Goal: Task Accomplishment & Management: Manage account settings

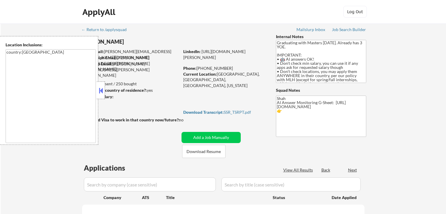
select select ""pending""
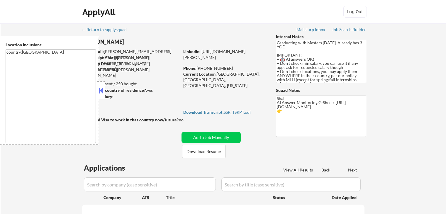
select select ""pending""
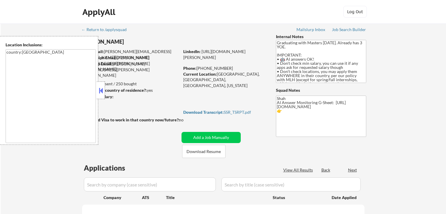
select select ""pending""
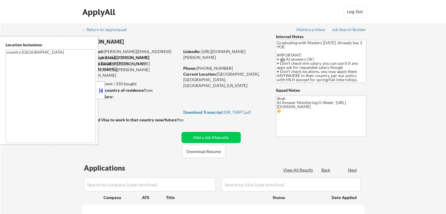
select select ""pending""
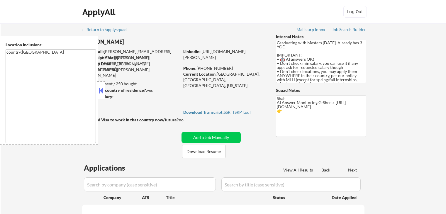
select select ""pending""
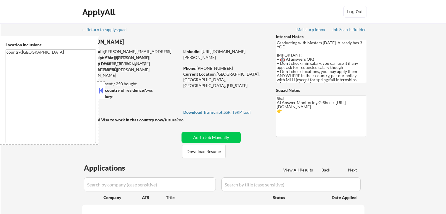
select select ""pending""
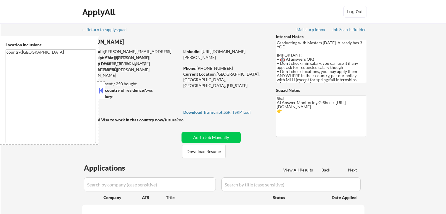
select select ""pending""
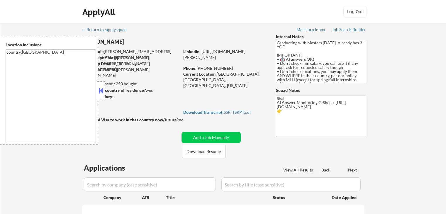
select select ""pending""
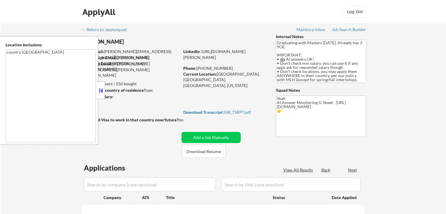
select select ""pending""
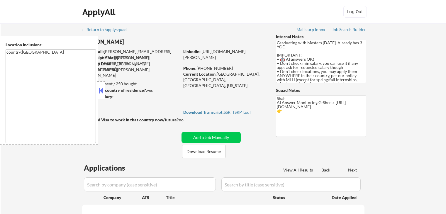
select select ""pending""
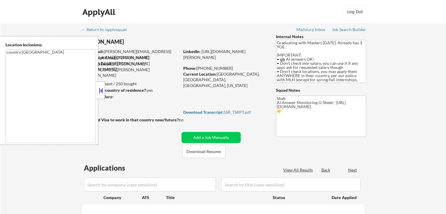
select select ""pending""
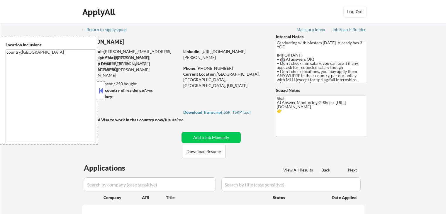
select select ""pending""
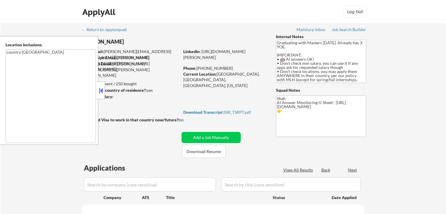
select select ""pending""
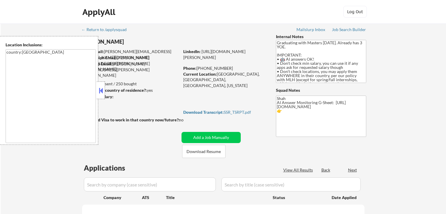
select select ""pending""
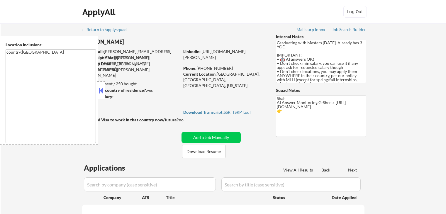
select select ""pending""
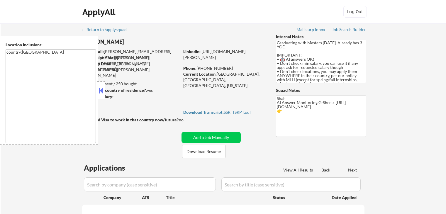
select select ""pending""
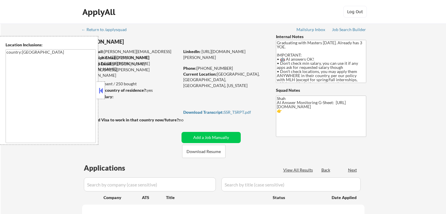
select select ""pending""
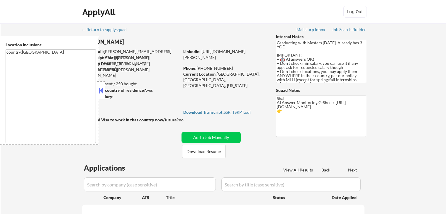
select select ""pending""
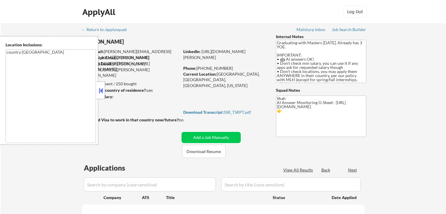
select select ""pending""
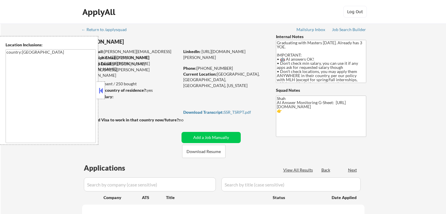
select select ""pending""
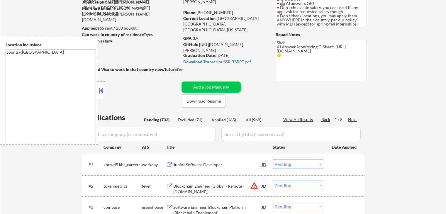
scroll to position [59, 0]
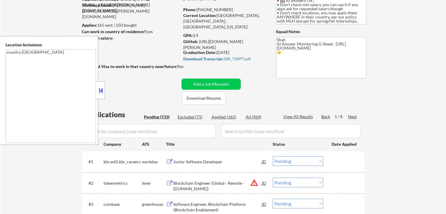
click at [98, 86] on button at bounding box center [101, 90] width 6 height 9
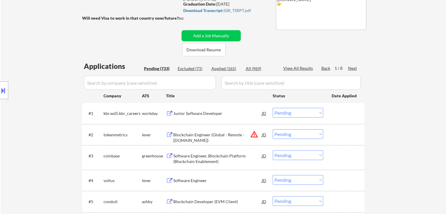
scroll to position [117, 0]
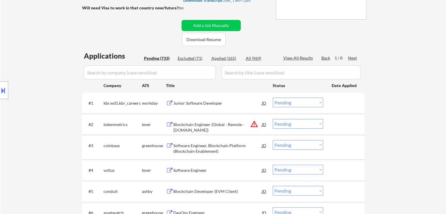
click at [353, 57] on div "Next" at bounding box center [352, 58] width 9 height 6
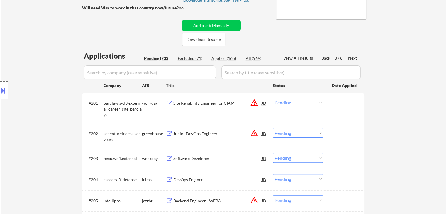
click at [353, 55] on div "Next" at bounding box center [352, 58] width 9 height 6
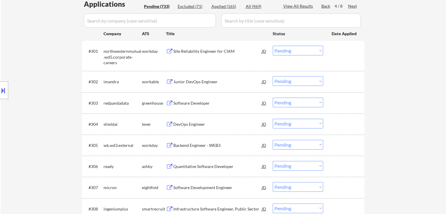
scroll to position [176, 0]
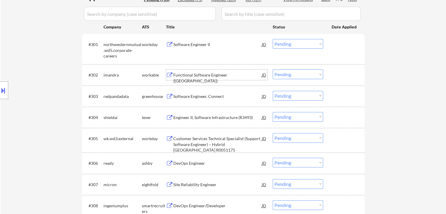
click at [220, 73] on div "Functional Software Engineer ([GEOGRAPHIC_DATA])" at bounding box center [217, 77] width 89 height 11
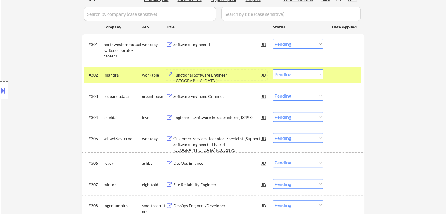
click at [212, 97] on div "Software Engineer, Connect" at bounding box center [217, 97] width 89 height 6
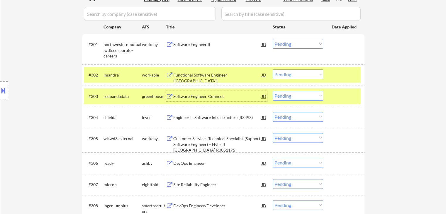
click at [217, 115] on div "Engineer II, Software Infrastructure (R3493)" at bounding box center [217, 118] width 89 height 6
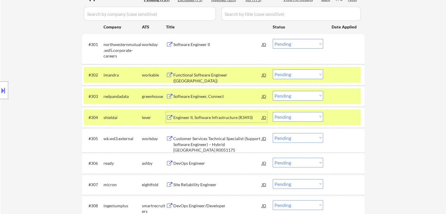
click at [230, 113] on div "Engineer II, Software Infrastructure (R3493)" at bounding box center [217, 117] width 89 height 11
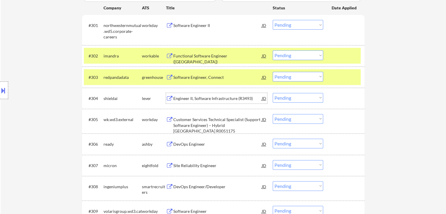
scroll to position [205, 0]
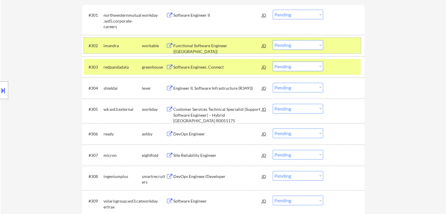
click at [111, 50] on div "imandra" at bounding box center [123, 45] width 38 height 11
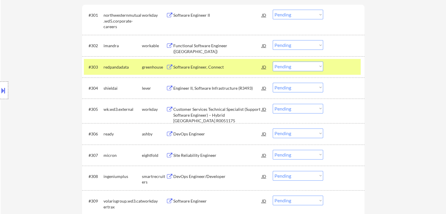
click at [111, 64] on div "redpandadata" at bounding box center [123, 67] width 38 height 6
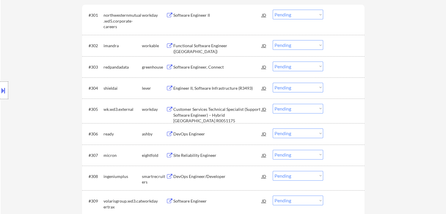
click at [202, 134] on div "DevOps Engineer" at bounding box center [217, 134] width 89 height 6
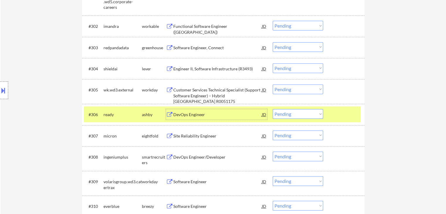
scroll to position [235, 0]
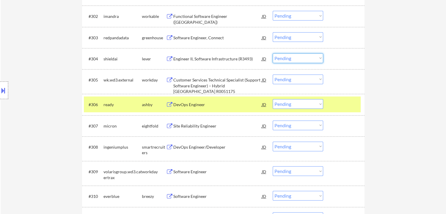
click at [292, 58] on select "Choose an option... Pending Applied Excluded (Questions) Excluded (Expired) Exc…" at bounding box center [298, 58] width 50 height 10
click at [273, 53] on select "Choose an option... Pending Applied Excluded (Questions) Excluded (Expired) Exc…" at bounding box center [298, 58] width 50 height 10
select select ""pending""
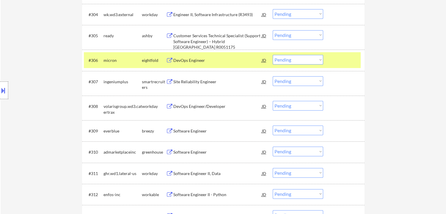
scroll to position [293, 0]
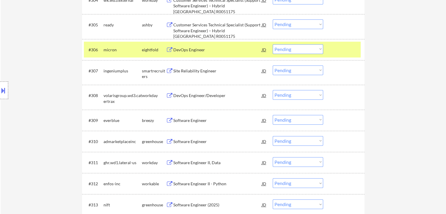
click at [190, 68] on div "Site Reliability Engineer" at bounding box center [217, 71] width 89 height 6
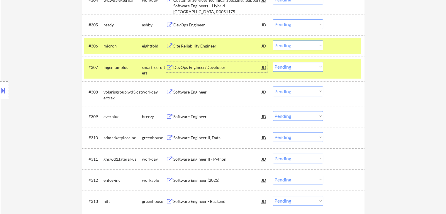
click at [200, 111] on div "#309 everblue breezy Software Engineer JD warning_amber Choose an option... Pen…" at bounding box center [222, 117] width 277 height 16
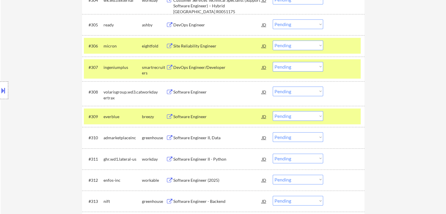
click at [204, 116] on div "Software Engineer" at bounding box center [217, 117] width 89 height 6
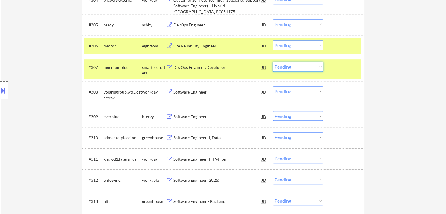
click at [297, 68] on select "Choose an option... Pending Applied Excluded (Questions) Excluded (Expired) Exc…" at bounding box center [298, 67] width 50 height 10
click at [273, 62] on select "Choose an option... Pending Applied Excluded (Questions) Excluded (Expired) Exc…" at bounding box center [298, 67] width 50 height 10
select select ""pending""
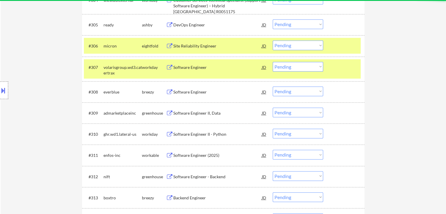
click at [207, 114] on div "Software Engineer II, Data" at bounding box center [217, 113] width 89 height 6
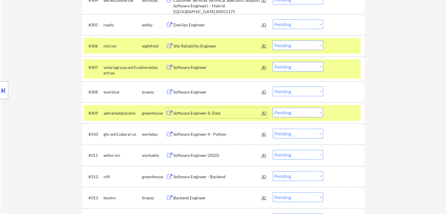
scroll to position [323, 0]
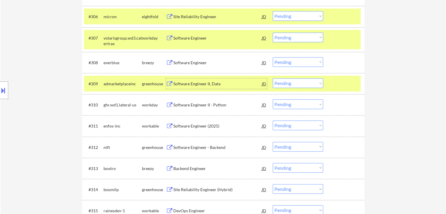
drag, startPoint x: 287, startPoint y: 82, endPoint x: 285, endPoint y: 87, distance: 5.0
click at [287, 82] on select "Choose an option... Pending Applied Excluded (Questions) Excluded (Expired) Exc…" at bounding box center [298, 83] width 50 height 10
click at [273, 78] on select "Choose an option... Pending Applied Excluded (Questions) Excluded (Expired) Exc…" at bounding box center [298, 83] width 50 height 10
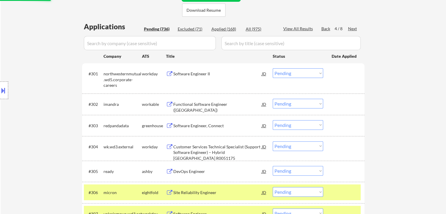
select select ""pending""
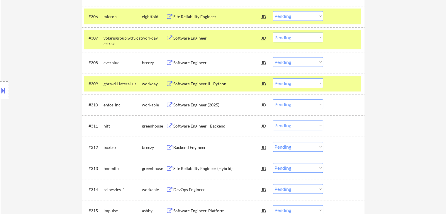
scroll to position [352, 0]
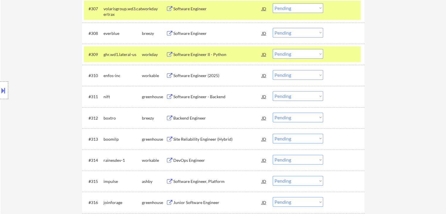
click at [211, 55] on div "Software Engineer II - Python" at bounding box center [217, 55] width 89 height 6
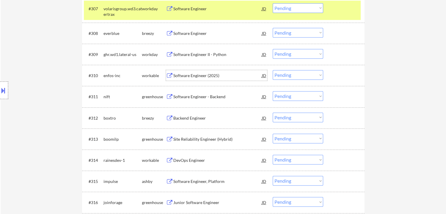
click at [210, 73] on div "Software Engineer (2025)" at bounding box center [217, 76] width 89 height 6
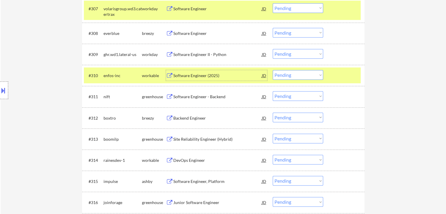
click at [227, 95] on div "Software Engineer - Backend" at bounding box center [217, 97] width 89 height 6
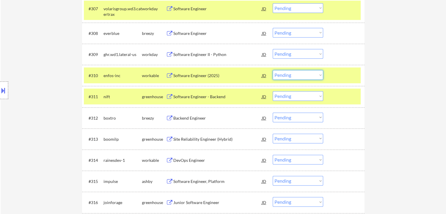
drag, startPoint x: 296, startPoint y: 75, endPoint x: 293, endPoint y: 79, distance: 5.0
click at [296, 75] on select "Choose an option... Pending Applied Excluded (Questions) Excluded (Expired) Exc…" at bounding box center [298, 75] width 50 height 10
click at [273, 70] on select "Choose an option... Pending Applied Excluded (Questions) Excluded (Expired) Exc…" at bounding box center [298, 75] width 50 height 10
select select ""pending""
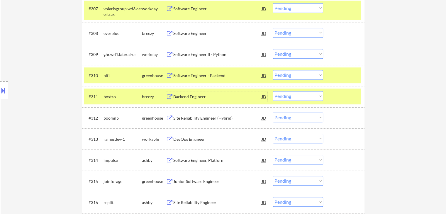
click at [216, 97] on div "Backend Engineer" at bounding box center [217, 97] width 89 height 6
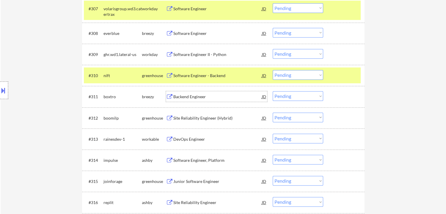
click at [208, 117] on div "Site Reliability Engineer (Hybrid)" at bounding box center [217, 118] width 89 height 6
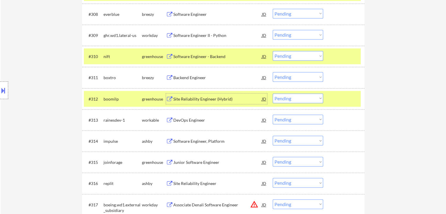
scroll to position [381, 0]
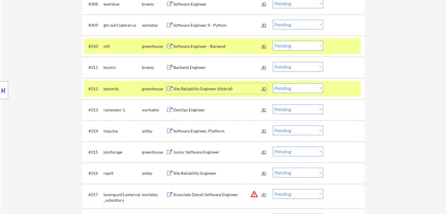
click at [205, 111] on div "DevOps Engineer" at bounding box center [217, 110] width 89 height 6
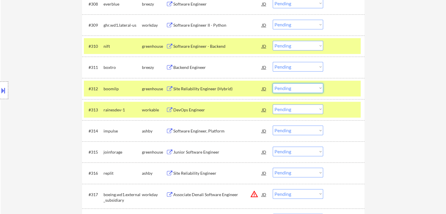
click at [303, 89] on select "Choose an option... Pending Applied Excluded (Questions) Excluded (Expired) Exc…" at bounding box center [298, 88] width 50 height 10
click at [273, 83] on select "Choose an option... Pending Applied Excluded (Questions) Excluded (Expired) Exc…" at bounding box center [298, 88] width 50 height 10
click at [208, 133] on div "Software Engineer, Platform" at bounding box center [217, 131] width 89 height 6
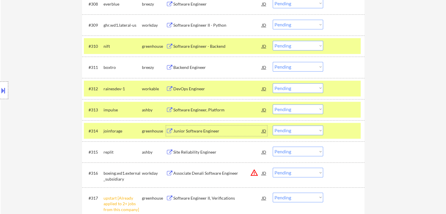
click at [291, 87] on select "Choose an option... Pending Applied Excluded (Questions) Excluded (Expired) Exc…" at bounding box center [298, 88] width 50 height 10
click at [273, 83] on select "Choose an option... Pending Applied Excluded (Questions) Excluded (Expired) Exc…" at bounding box center [298, 88] width 50 height 10
select select ""pending""
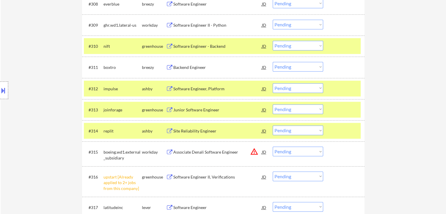
click at [214, 108] on div "Junior Software Engineer" at bounding box center [217, 110] width 89 height 6
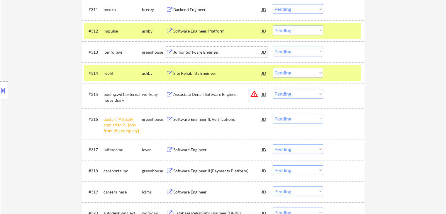
scroll to position [440, 0]
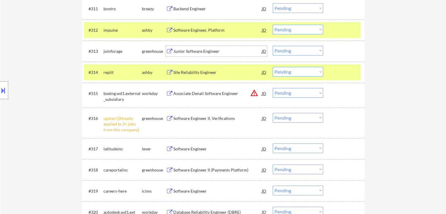
click at [291, 118] on select "Choose an option... Pending Applied Excluded (Questions) Excluded (Expired) Exc…" at bounding box center [298, 118] width 50 height 10
click at [273, 113] on select "Choose an option... Pending Applied Excluded (Questions) Excluded (Expired) Exc…" at bounding box center [298, 118] width 50 height 10
select select ""pending""
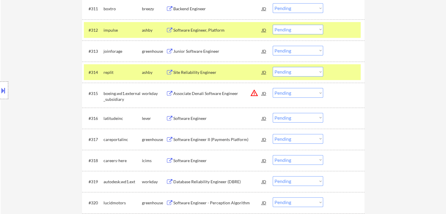
click at [290, 29] on select "Choose an option... Pending Applied Excluded (Questions) Excluded (Expired) Exc…" at bounding box center [298, 30] width 50 height 10
click at [273, 25] on select "Choose an option... Pending Applied Excluded (Questions) Excluded (Expired) Exc…" at bounding box center [298, 30] width 50 height 10
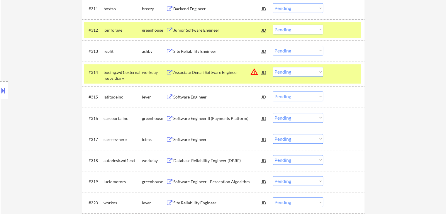
click at [214, 51] on div "Site Reliability Engineer" at bounding box center [217, 51] width 89 height 6
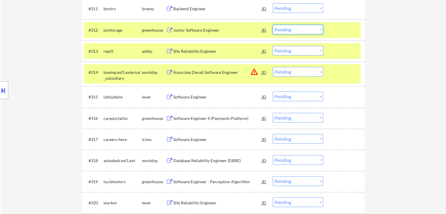
click at [291, 31] on select "Choose an option... Pending Applied Excluded (Questions) Excluded (Expired) Exc…" at bounding box center [298, 30] width 50 height 10
click at [273, 25] on select "Choose an option... Pending Applied Excluded (Questions) Excluded (Expired) Exc…" at bounding box center [298, 30] width 50 height 10
select select ""pending""
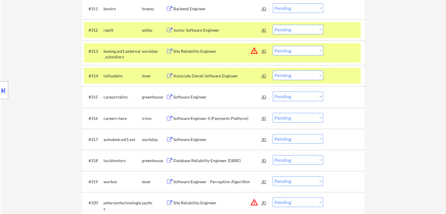
click at [222, 76] on div "Associate Denali Software Engineer" at bounding box center [217, 76] width 89 height 6
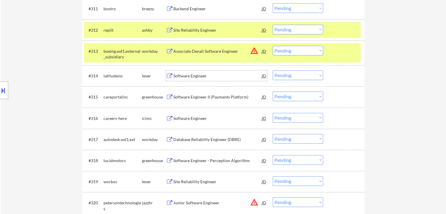
click at [225, 97] on div "Software Engineer II (Payments Platform)" at bounding box center [217, 97] width 89 height 6
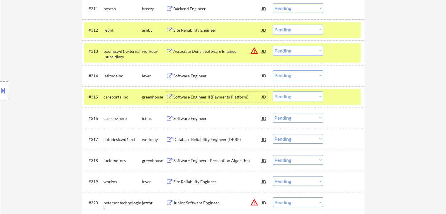
drag, startPoint x: 297, startPoint y: 74, endPoint x: 294, endPoint y: 77, distance: 3.5
click at [296, 74] on select "Choose an option... Pending Applied Excluded (Questions) Excluded (Expired) Exc…" at bounding box center [298, 75] width 50 height 10
click at [273, 70] on select "Choose an option... Pending Applied Excluded (Questions) Excluded (Expired) Exc…" at bounding box center [298, 75] width 50 height 10
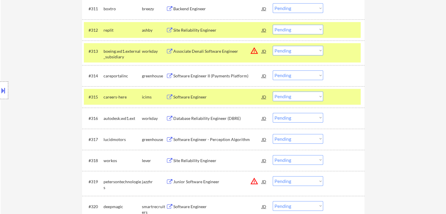
click at [214, 74] on div "Software Engineer II (Payments Platform)" at bounding box center [217, 76] width 89 height 6
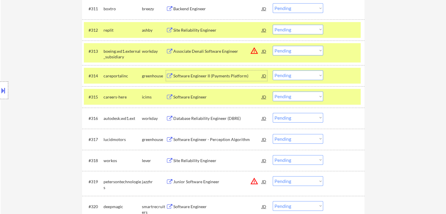
click at [297, 75] on select "Choose an option... Pending Applied Excluded (Questions) Excluded (Expired) Exc…" at bounding box center [298, 75] width 50 height 10
click at [273, 70] on select "Choose an option... Pending Applied Excluded (Questions) Excluded (Expired) Exc…" at bounding box center [298, 75] width 50 height 10
select select ""pending""
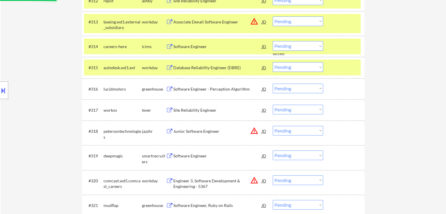
scroll to position [499, 0]
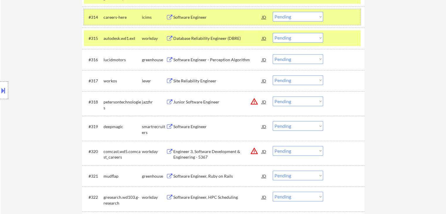
click at [126, 18] on div "careers-here" at bounding box center [123, 17] width 38 height 6
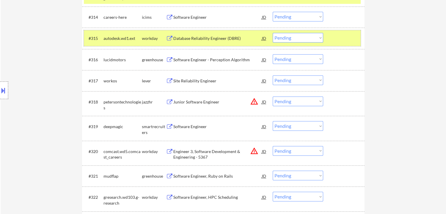
click at [129, 34] on div "autodesk.wd1.ext" at bounding box center [123, 38] width 38 height 11
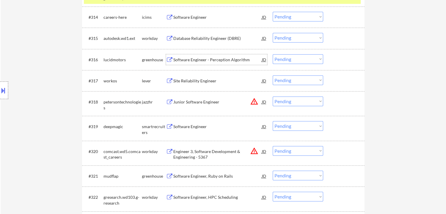
click at [201, 60] on div "Software Engineer - Perception Algorithm" at bounding box center [217, 60] width 89 height 6
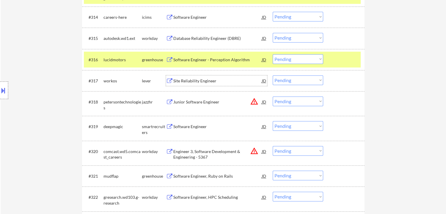
click at [206, 83] on div "Site Reliability Engineer" at bounding box center [217, 81] width 89 height 6
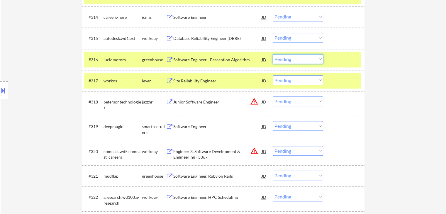
click at [290, 61] on select "Choose an option... Pending Applied Excluded (Questions) Excluded (Expired) Exc…" at bounding box center [298, 59] width 50 height 10
click at [273, 54] on select "Choose an option... Pending Applied Excluded (Questions) Excluded (Expired) Exc…" at bounding box center [298, 59] width 50 height 10
click at [212, 129] on div "Software Engineer" at bounding box center [217, 127] width 89 height 6
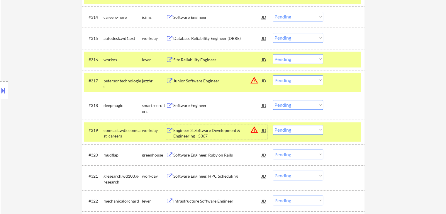
click at [294, 62] on select "Choose an option... Pending Applied Excluded (Questions) Excluded (Expired) Exc…" at bounding box center [298, 59] width 50 height 10
click at [273, 54] on select "Choose an option... Pending Applied Excluded (Questions) Excluded (Expired) Exc…" at bounding box center [298, 59] width 50 height 10
select select ""pending""
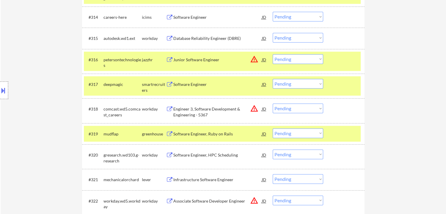
scroll to position [528, 0]
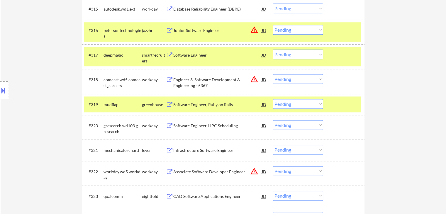
click at [217, 102] on div "Software Engineer, Ruby on Rails" at bounding box center [217, 105] width 89 height 6
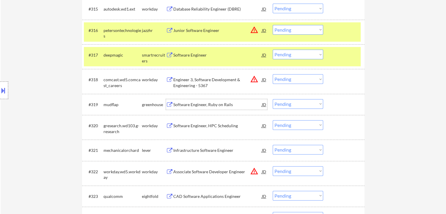
click at [287, 54] on select "Choose an option... Pending Applied Excluded (Questions) Excluded (Expired) Exc…" at bounding box center [298, 55] width 50 height 10
click at [273, 50] on select "Choose an option... Pending Applied Excluded (Questions) Excluded (Expired) Exc…" at bounding box center [298, 55] width 50 height 10
select select ""pending""
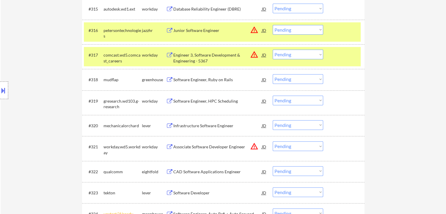
click at [221, 124] on div "Infrastructure Software Engineer" at bounding box center [217, 126] width 89 height 6
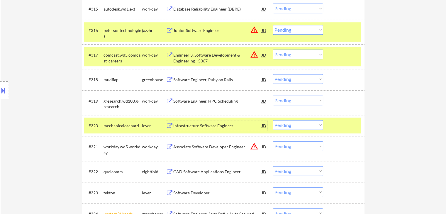
click at [283, 81] on select "Choose an option... Pending Applied Excluded (Questions) Excluded (Expired) Exc…" at bounding box center [298, 79] width 50 height 10
click at [273, 74] on select "Choose an option... Pending Applied Excluded (Questions) Excluded (Expired) Exc…" at bounding box center [298, 79] width 50 height 10
select select ""pending""
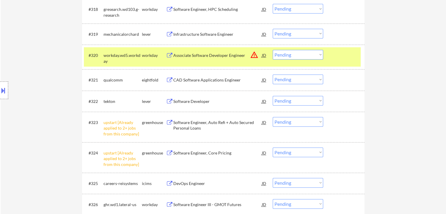
scroll to position [616, 0]
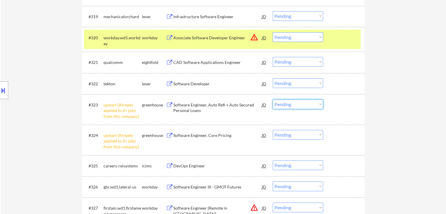
drag, startPoint x: 302, startPoint y: 101, endPoint x: 300, endPoint y: 109, distance: 7.5
click at [302, 102] on select "Choose an option... Pending Applied Excluded (Questions) Excluded (Expired) Exc…" at bounding box center [298, 104] width 50 height 10
select select ""excluded__other_""
click at [273, 99] on select "Choose an option... Pending Applied Excluded (Questions) Excluded (Expired) Exc…" at bounding box center [298, 104] width 50 height 10
drag, startPoint x: 295, startPoint y: 134, endPoint x: 295, endPoint y: 139, distance: 4.7
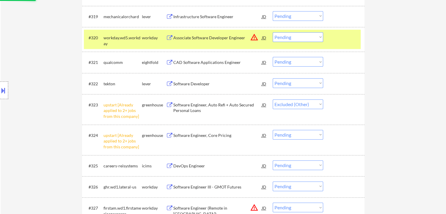
click at [295, 134] on select "Choose an option... Pending Applied Excluded (Questions) Excluded (Expired) Exc…" at bounding box center [298, 135] width 50 height 10
select select ""excluded__other_""
click at [273, 130] on select "Choose an option... Pending Applied Excluded (Questions) Excluded (Expired) Exc…" at bounding box center [298, 135] width 50 height 10
select select ""pending""
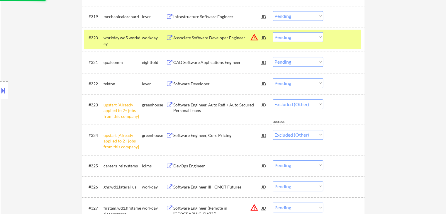
select select ""pending""
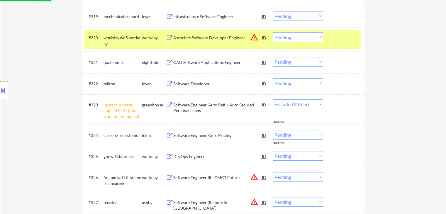
select select ""pending""
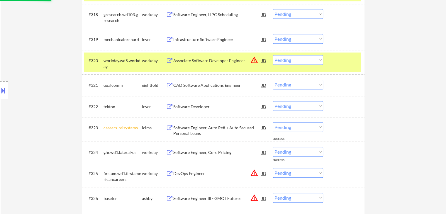
scroll to position [587, 0]
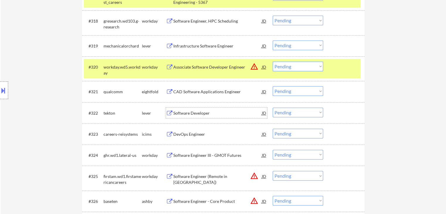
click at [207, 111] on div "Software Developer" at bounding box center [217, 113] width 89 height 6
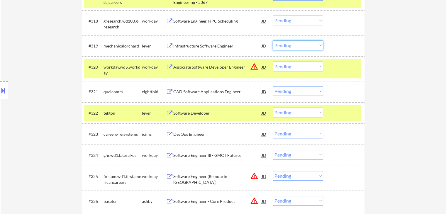
drag, startPoint x: 295, startPoint y: 44, endPoint x: 292, endPoint y: 49, distance: 6.0
click at [295, 45] on select "Choose an option... Pending Applied Excluded (Questions) Excluded (Expired) Exc…" at bounding box center [298, 45] width 50 height 10
click at [273, 40] on select "Choose an option... Pending Applied Excluded (Questions) Excluded (Expired) Exc…" at bounding box center [298, 45] width 50 height 10
select select ""pending""
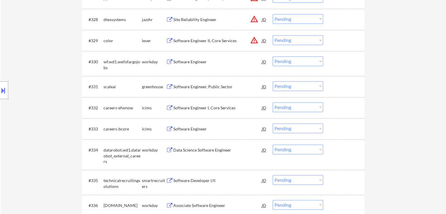
scroll to position [851, 0]
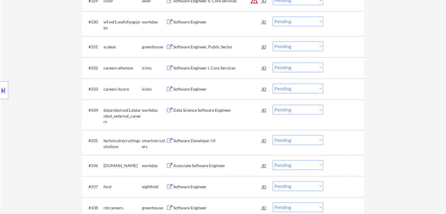
click at [226, 47] on div "Software Engineer, Public Sector" at bounding box center [217, 47] width 89 height 6
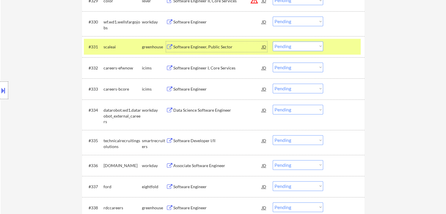
click at [215, 141] on div "Software Developer l/ll" at bounding box center [217, 141] width 89 height 6
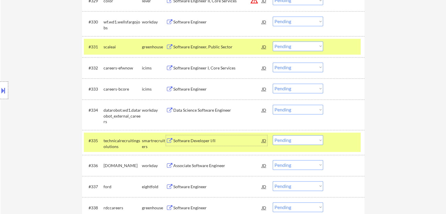
scroll to position [909, 0]
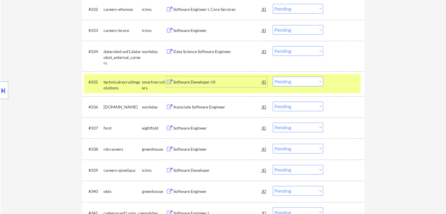
click at [202, 146] on div "Software Engineer" at bounding box center [217, 149] width 89 height 6
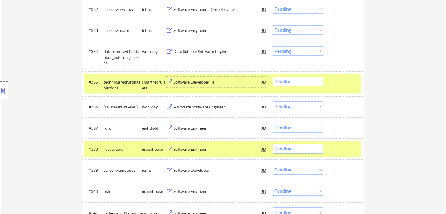
click at [217, 78] on div "Software Developer l/ll" at bounding box center [217, 82] width 89 height 11
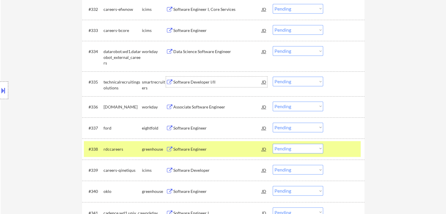
drag, startPoint x: 302, startPoint y: 81, endPoint x: 302, endPoint y: 86, distance: 4.4
click at [302, 81] on select "Choose an option... Pending Applied Excluded (Questions) Excluded (Expired) Exc…" at bounding box center [298, 82] width 50 height 10
click at [273, 77] on select "Choose an option... Pending Applied Excluded (Questions) Excluded (Expired) Exc…" at bounding box center [298, 82] width 50 height 10
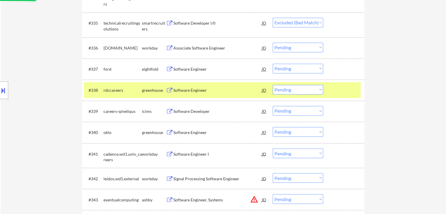
scroll to position [997, 0]
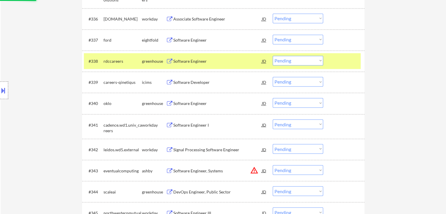
click at [203, 104] on div "Software Engineer" at bounding box center [217, 104] width 89 height 6
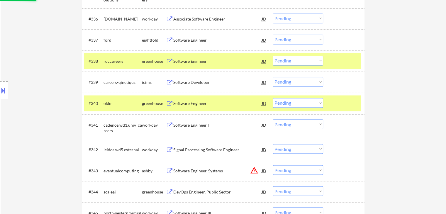
select select ""pending""
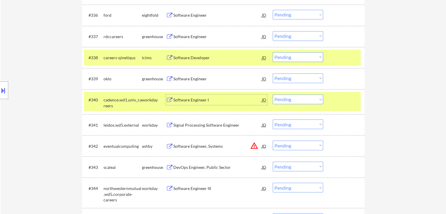
click at [288, 34] on select "Choose an option... Pending Applied Excluded (Questions) Excluded (Expired) Exc…" at bounding box center [298, 36] width 50 height 10
click at [273, 31] on select "Choose an option... Pending Applied Excluded (Questions) Excluded (Expired) Exc…" at bounding box center [298, 36] width 50 height 10
select select ""pending""
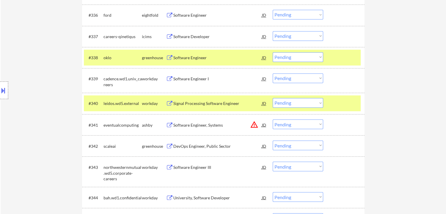
click at [216, 142] on div "DevOps Engineer, Public Sector" at bounding box center [217, 146] width 89 height 11
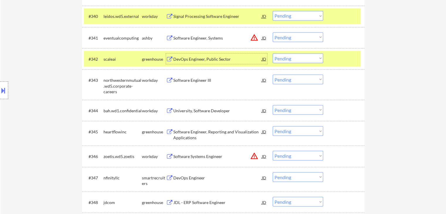
scroll to position [1085, 0]
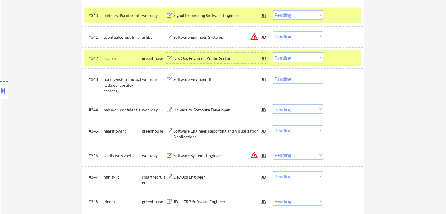
click at [229, 133] on div "Software Engineer, Reporting and Visualization Applications" at bounding box center [217, 133] width 89 height 11
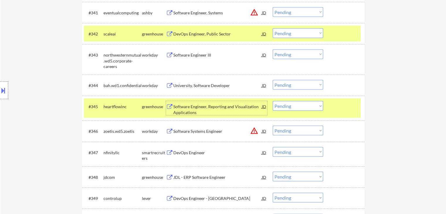
scroll to position [1144, 0]
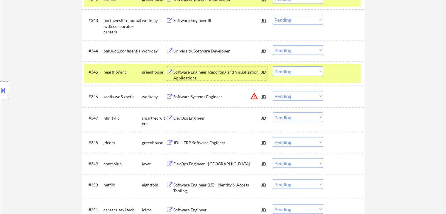
click at [206, 121] on div "DevOps Engineer" at bounding box center [217, 118] width 89 height 6
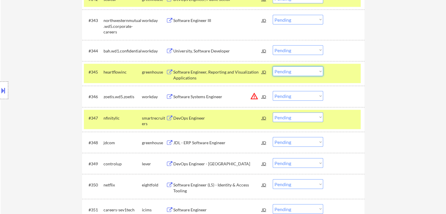
click at [289, 74] on select "Choose an option... Pending Applied Excluded (Questions) Excluded (Expired) Exc…" at bounding box center [298, 72] width 50 height 10
click at [273, 67] on select "Choose an option... Pending Applied Excluded (Questions) Excluded (Expired) Exc…" at bounding box center [298, 72] width 50 height 10
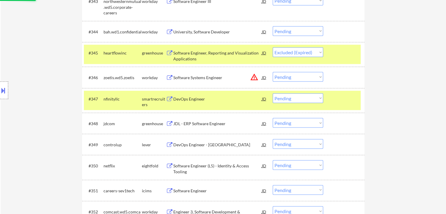
scroll to position [1173, 0]
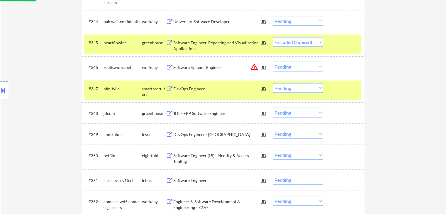
click at [219, 113] on div "JDL - ERP Software Engineer" at bounding box center [217, 114] width 89 height 6
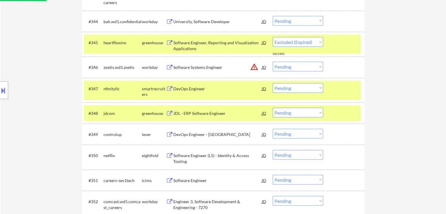
select select ""pending""
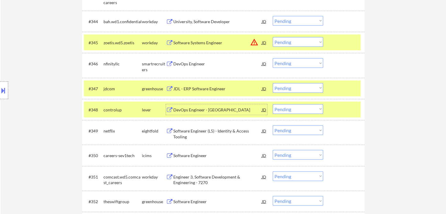
click at [282, 61] on select "Choose an option... Pending Applied Excluded (Questions) Excluded (Expired) Exc…" at bounding box center [298, 63] width 50 height 10
click at [273, 58] on select "Choose an option... Pending Applied Excluded (Questions) Excluded (Expired) Exc…" at bounding box center [298, 63] width 50 height 10
select select ""pending""
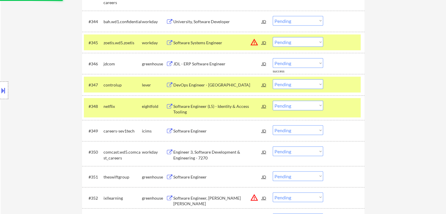
click at [220, 82] on div "DevOps Engineer - [GEOGRAPHIC_DATA]" at bounding box center [217, 85] width 89 height 6
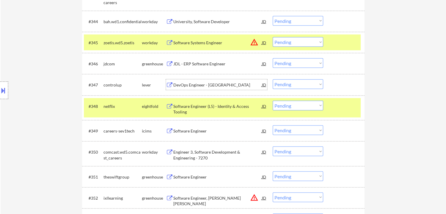
scroll to position [1203, 0]
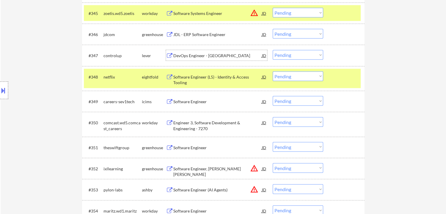
click at [210, 146] on div "Software Engineer" at bounding box center [217, 148] width 89 height 6
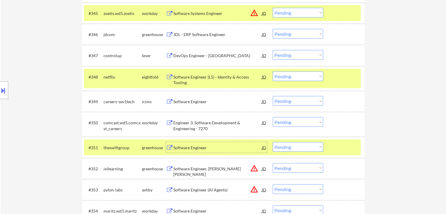
click at [284, 55] on select "Choose an option... Pending Applied Excluded (Questions) Excluded (Expired) Exc…" at bounding box center [298, 55] width 50 height 10
click at [273, 50] on select "Choose an option... Pending Applied Excluded (Questions) Excluded (Expired) Exc…" at bounding box center [298, 55] width 50 height 10
select select ""pending""
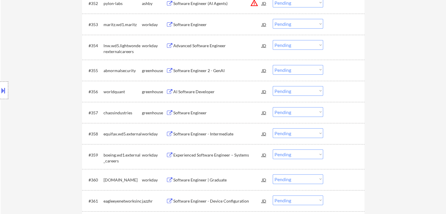
scroll to position [1379, 0]
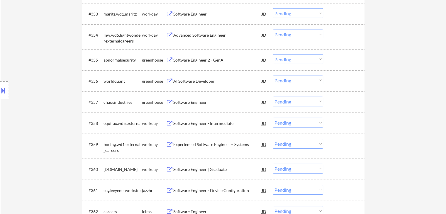
click at [221, 61] on div "Software Engineer 2 - GenAI" at bounding box center [217, 60] width 89 height 6
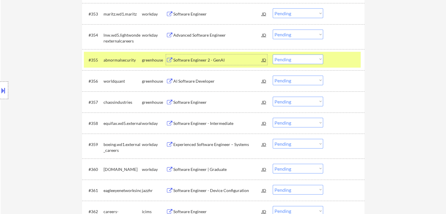
click at [212, 80] on div "AI Software Developer" at bounding box center [217, 81] width 89 height 6
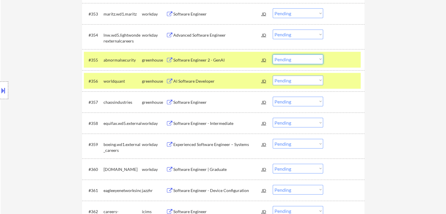
drag, startPoint x: 290, startPoint y: 58, endPoint x: 285, endPoint y: 63, distance: 6.4
click at [290, 58] on select "Choose an option... Pending Applied Excluded (Questions) Excluded (Expired) Exc…" at bounding box center [298, 60] width 50 height 10
click at [273, 55] on select "Choose an option... Pending Applied Excluded (Questions) Excluded (Expired) Exc…" at bounding box center [298, 60] width 50 height 10
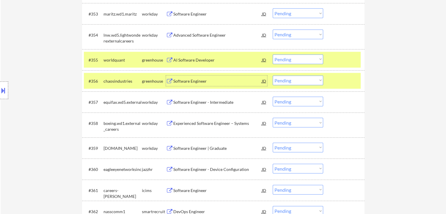
click at [201, 79] on div "Software Engineer" at bounding box center [217, 81] width 89 height 6
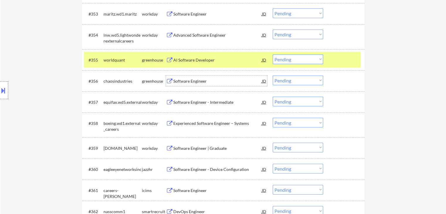
click at [283, 58] on select "Choose an option... Pending Applied Excluded (Questions) Excluded (Expired) Exc…" at bounding box center [298, 60] width 50 height 10
click at [273, 55] on select "Choose an option... Pending Applied Excluded (Questions) Excluded (Expired) Exc…" at bounding box center [298, 60] width 50 height 10
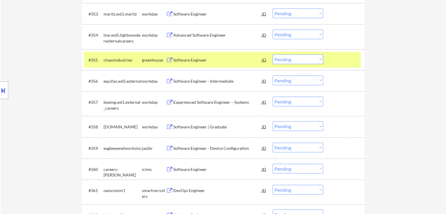
click at [287, 59] on select "Choose an option... Pending Applied Excluded (Questions) Excluded (Expired) Exc…" at bounding box center [298, 60] width 50 height 10
click at [273, 55] on select "Choose an option... Pending Applied Excluded (Questions) Excluded (Expired) Exc…" at bounding box center [298, 60] width 50 height 10
select select ""pending""
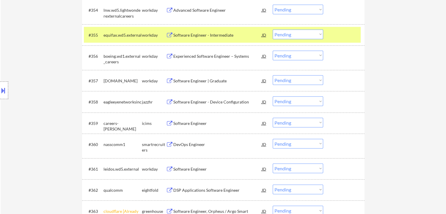
scroll to position [1437, 0]
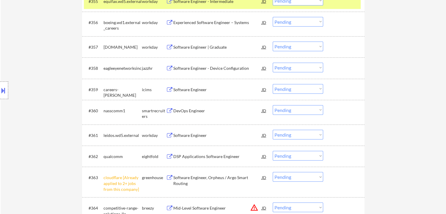
click at [211, 67] on div "Software Engineer - Device Configuration" at bounding box center [217, 68] width 89 height 6
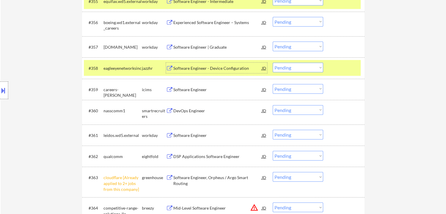
click at [203, 107] on div "DevOps Engineer" at bounding box center [217, 110] width 89 height 11
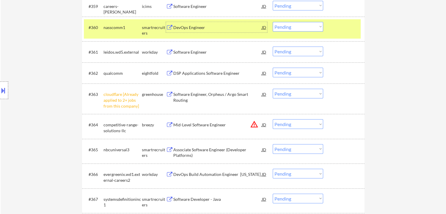
scroll to position [1525, 0]
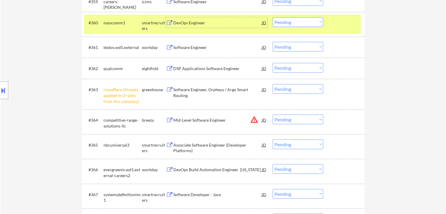
click at [298, 89] on select "Choose an option... Pending Applied Excluded (Questions) Excluded (Expired) Exc…" at bounding box center [298, 89] width 50 height 10
click at [273, 84] on select "Choose an option... Pending Applied Excluded (Questions) Excluded (Expired) Exc…" at bounding box center [298, 89] width 50 height 10
select select ""pending""
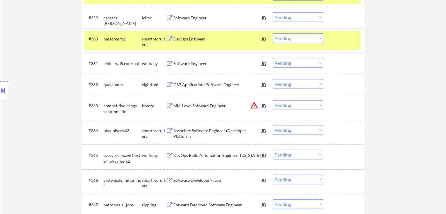
scroll to position [1496, 0]
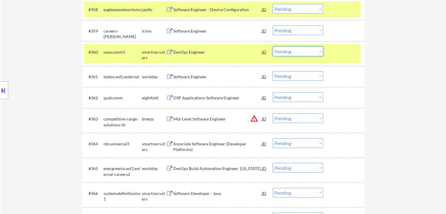
drag, startPoint x: 288, startPoint y: 51, endPoint x: 286, endPoint y: 55, distance: 5.1
click at [288, 52] on select "Choose an option... Pending Applied Excluded (Questions) Excluded (Expired) Exc…" at bounding box center [298, 52] width 50 height 10
click at [273, 47] on select "Choose an option... Pending Applied Excluded (Questions) Excluded (Expired) Exc…" at bounding box center [298, 52] width 50 height 10
select select ""pending""
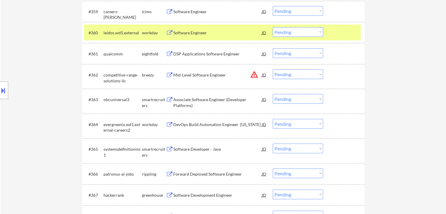
scroll to position [1525, 0]
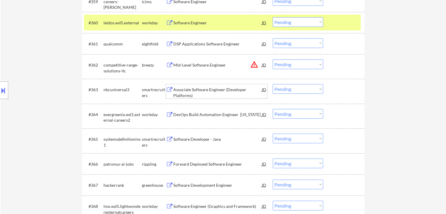
click at [213, 93] on div "Associate Software Engineer (Developer Platforms)" at bounding box center [217, 92] width 89 height 11
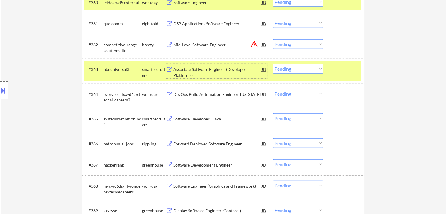
scroll to position [1555, 0]
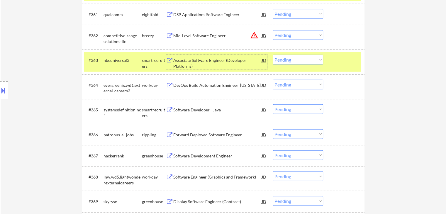
click at [219, 114] on div "Software Developer - Java" at bounding box center [217, 109] width 89 height 11
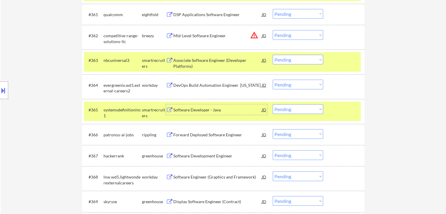
click at [300, 61] on select "Choose an option... Pending Applied Excluded (Questions) Excluded (Expired) Exc…" at bounding box center [298, 60] width 50 height 10
click at [273, 55] on select "Choose an option... Pending Applied Excluded (Questions) Excluded (Expired) Exc…" at bounding box center [298, 60] width 50 height 10
click at [228, 135] on div "Forward Deployed Software Engineer" at bounding box center [217, 135] width 89 height 6
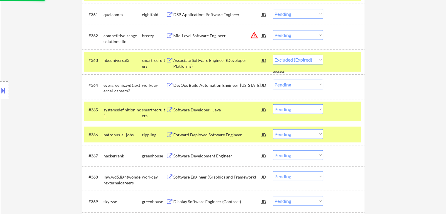
select select ""pending""
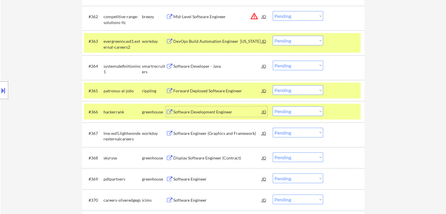
scroll to position [1584, 0]
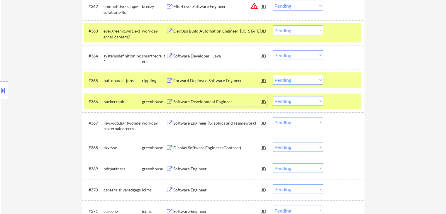
click at [297, 79] on select "Choose an option... Pending Applied Excluded (Questions) Excluded (Expired) Exc…" at bounding box center [298, 80] width 50 height 10
click at [273, 75] on select "Choose an option... Pending Applied Excluded (Questions) Excluded (Expired) Exc…" at bounding box center [298, 80] width 50 height 10
click at [241, 106] on div "Software Development Engineer" at bounding box center [217, 101] width 89 height 11
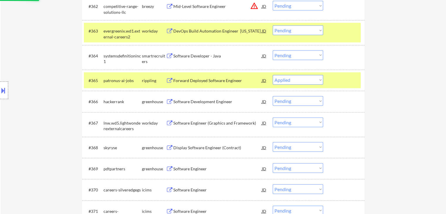
select select ""pending""
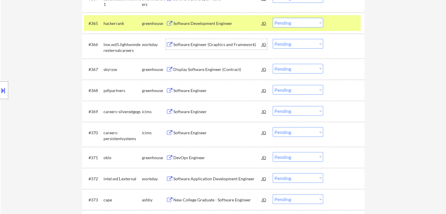
scroll to position [1643, 0]
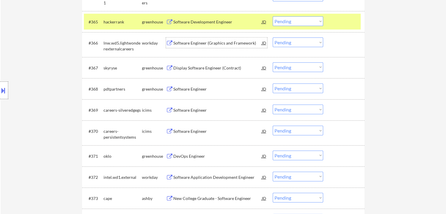
click at [222, 70] on div "Display Software Engineer (Contract)" at bounding box center [217, 68] width 89 height 6
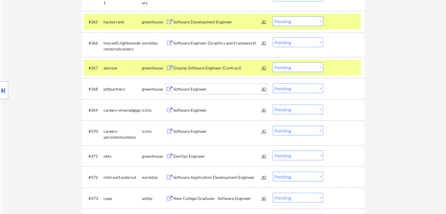
click at [207, 87] on div "Software Engineer" at bounding box center [217, 89] width 89 height 6
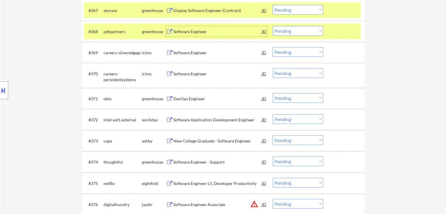
scroll to position [1731, 0]
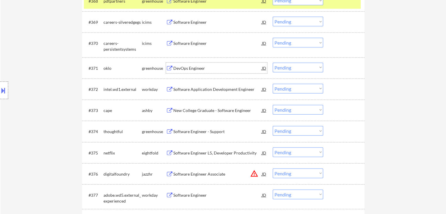
click at [204, 70] on div "DevOps Engineer" at bounding box center [217, 68] width 89 height 6
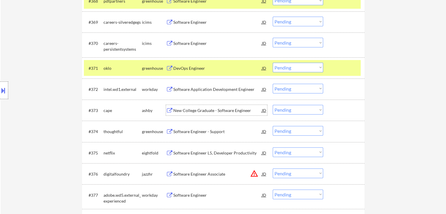
click at [218, 111] on div "New College Graduate - Software Engineer" at bounding box center [217, 111] width 89 height 6
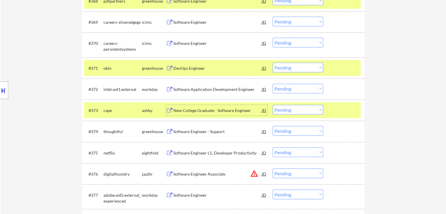
click at [295, 68] on select "Choose an option... Pending Applied Excluded (Questions) Excluded (Expired) Exc…" at bounding box center [298, 68] width 50 height 10
click at [273, 63] on select "Choose an option... Pending Applied Excluded (Questions) Excluded (Expired) Exc…" at bounding box center [298, 68] width 50 height 10
select select ""pending""
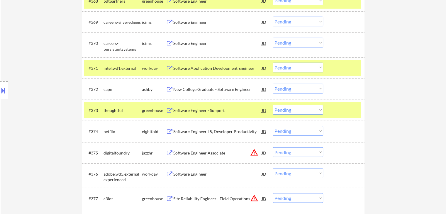
click at [221, 110] on div "Software Engineer - Support" at bounding box center [217, 111] width 89 height 6
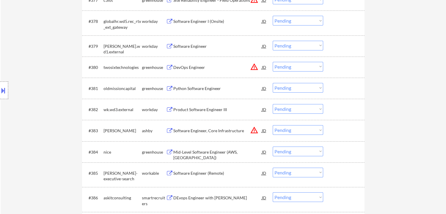
scroll to position [1940, 0]
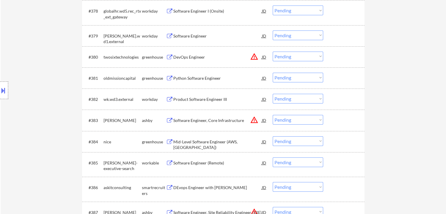
click at [216, 77] on div "Python Software Engineer" at bounding box center [217, 78] width 89 height 6
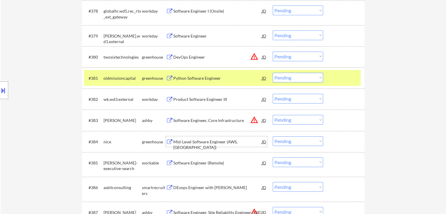
click at [222, 143] on div "Mid-Level Software Engineer (AWS, [GEOGRAPHIC_DATA])" at bounding box center [217, 144] width 89 height 11
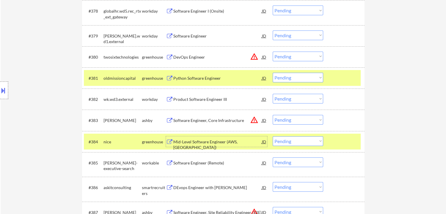
click at [288, 79] on select "Choose an option... Pending Applied Excluded (Questions) Excluded (Expired) Exc…" at bounding box center [298, 78] width 50 height 10
click at [273, 73] on select "Choose an option... Pending Applied Excluded (Questions) Excluded (Expired) Exc…" at bounding box center [298, 78] width 50 height 10
select select ""pending""
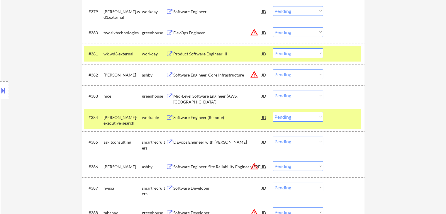
scroll to position [1998, 0]
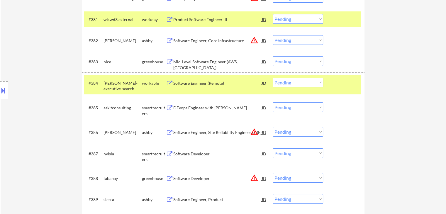
click at [228, 82] on div "Software Engineer (Remote)" at bounding box center [217, 83] width 89 height 6
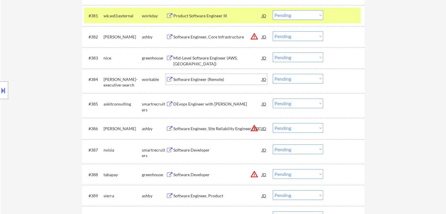
scroll to position [2028, 0]
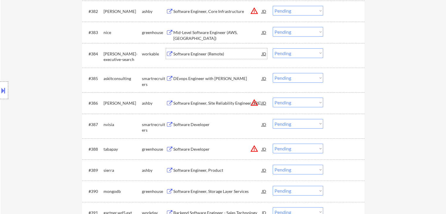
click at [231, 76] on div "DEvops Engineer with [PERSON_NAME]" at bounding box center [217, 79] width 89 height 6
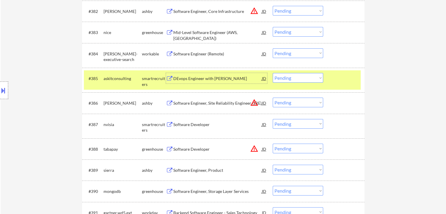
click at [197, 128] on div "Software Developer" at bounding box center [217, 124] width 89 height 11
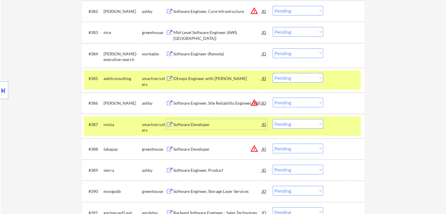
scroll to position [2116, 0]
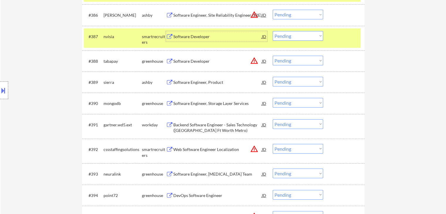
click at [208, 86] on div "Software Engineer, Product" at bounding box center [217, 82] width 89 height 11
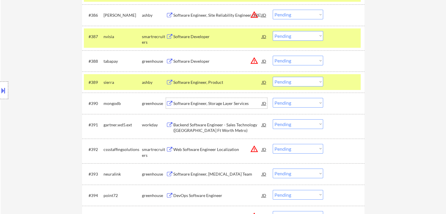
click at [223, 106] on div "Software Engineer, Storage Layer Services" at bounding box center [217, 104] width 89 height 6
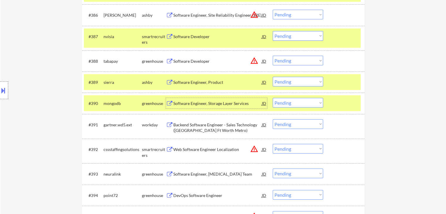
click at [287, 88] on div "#389 sierra [PERSON_NAME] Software Engineer, Product JD warning_amber Choose an…" at bounding box center [222, 82] width 277 height 16
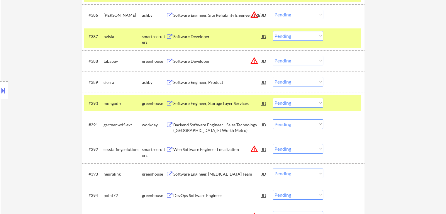
click at [285, 82] on select "Choose an option... Pending Applied Excluded (Questions) Excluded (Expired) Exc…" at bounding box center [298, 82] width 50 height 10
click at [273, 77] on select "Choose an option... Pending Applied Excluded (Questions) Excluded (Expired) Exc…" at bounding box center [298, 82] width 50 height 10
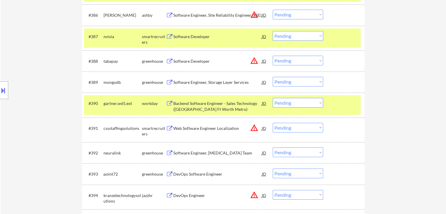
click at [297, 85] on select "Choose an option... Pending Applied Excluded (Questions) Excluded (Expired) Exc…" at bounding box center [298, 82] width 50 height 10
click at [273, 77] on select "Choose an option... Pending Applied Excluded (Questions) Excluded (Expired) Exc…" at bounding box center [298, 82] width 50 height 10
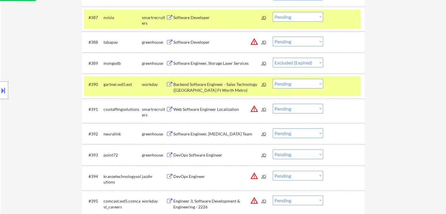
scroll to position [2145, 0]
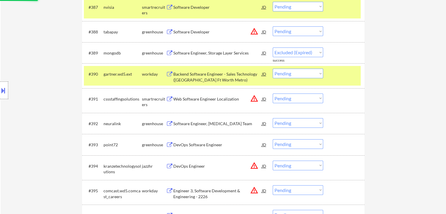
select select ""pending""
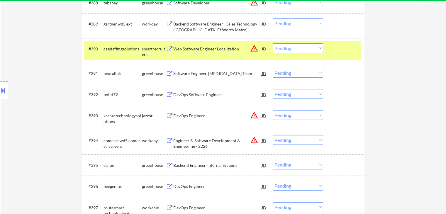
scroll to position [2174, 0]
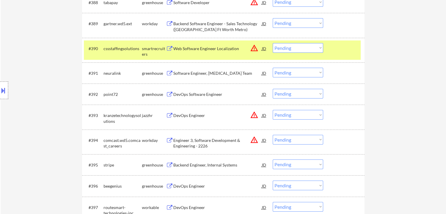
click at [236, 72] on div "Software Engineer, [MEDICAL_DATA] Team" at bounding box center [217, 73] width 89 height 6
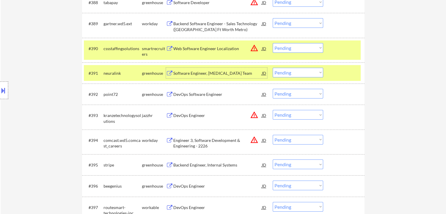
click at [214, 95] on div "DevOps Software Engineer" at bounding box center [217, 95] width 89 height 6
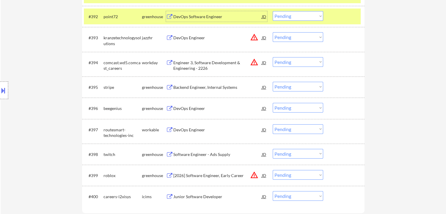
scroll to position [2262, 0]
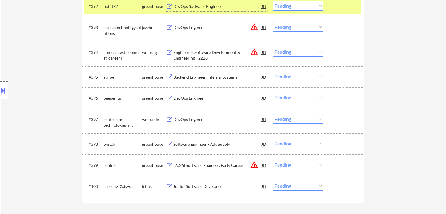
click at [226, 76] on div "Backend Engineer, Internal Systems" at bounding box center [217, 77] width 89 height 6
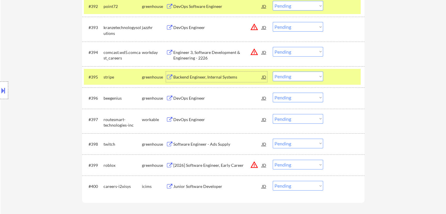
click at [210, 100] on div "DevOps Engineer" at bounding box center [217, 98] width 89 height 6
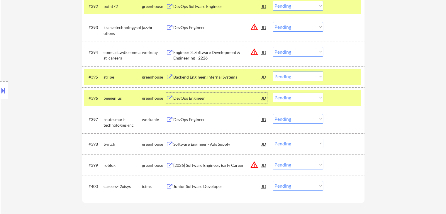
drag, startPoint x: 296, startPoint y: 74, endPoint x: 295, endPoint y: 81, distance: 6.8
click at [296, 75] on select "Choose an option... Pending Applied Excluded (Questions) Excluded (Expired) Exc…" at bounding box center [298, 77] width 50 height 10
click at [273, 72] on select "Choose an option... Pending Applied Excluded (Questions) Excluded (Expired) Exc…" at bounding box center [298, 77] width 50 height 10
click at [205, 119] on div "DevOps Engineer" at bounding box center [217, 120] width 89 height 6
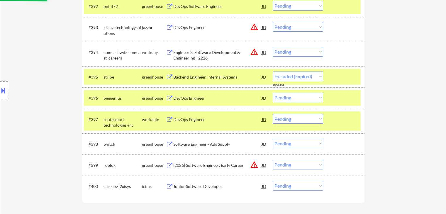
select select ""pending""
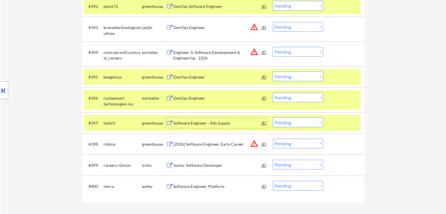
click at [222, 123] on div "Software Engineer - Ads Supply" at bounding box center [217, 123] width 89 height 6
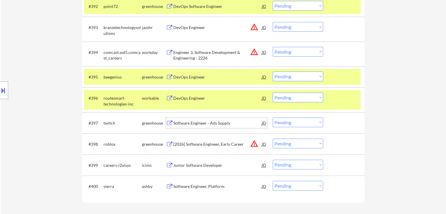
click at [291, 98] on select "Choose an option... Pending Applied Excluded (Questions) Excluded (Expired) Exc…" at bounding box center [298, 98] width 50 height 10
click at [273, 93] on select "Choose an option... Pending Applied Excluded (Questions) Excluded (Expired) Exc…" at bounding box center [298, 98] width 50 height 10
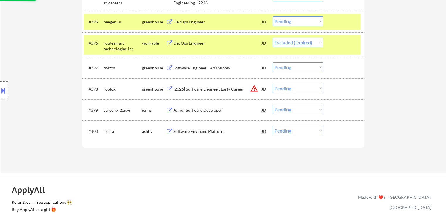
scroll to position [2321, 0]
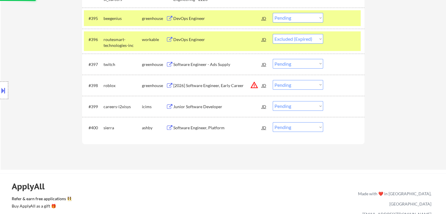
click at [212, 108] on div "Junior Software Developer" at bounding box center [217, 107] width 89 height 6
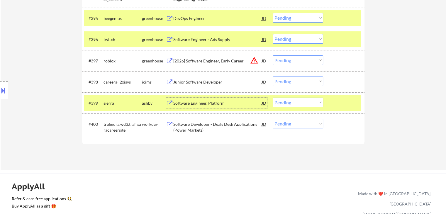
click at [295, 38] on select "Choose an option... Pending Applied Excluded (Questions) Excluded (Expired) Exc…" at bounding box center [298, 39] width 50 height 10
click at [273, 34] on select "Choose an option... Pending Applied Excluded (Questions) Excluded (Expired) Exc…" at bounding box center [298, 39] width 50 height 10
click at [225, 105] on div "Software Engineer, Platform" at bounding box center [217, 103] width 89 height 6
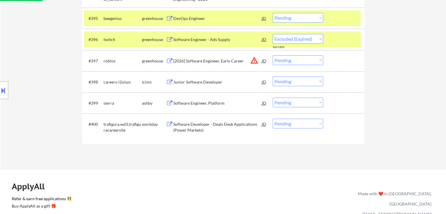
select select ""pending""
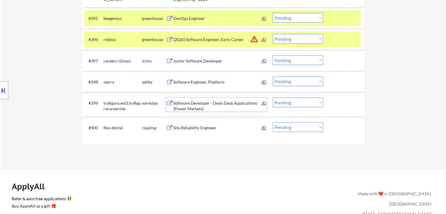
click at [295, 82] on select "Choose an option... Pending Applied Excluded (Questions) Excluded (Expired) Exc…" at bounding box center [298, 82] width 50 height 10
click at [273, 77] on select "Choose an option... Pending Applied Excluded (Questions) Excluded (Expired) Exc…" at bounding box center [298, 82] width 50 height 10
select select ""pending""
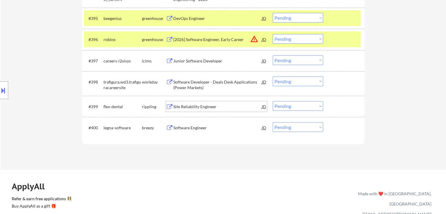
click at [213, 106] on div "Site Reliability Engineer" at bounding box center [217, 107] width 89 height 6
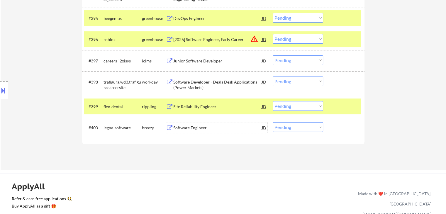
click at [208, 129] on div "Software Engineer" at bounding box center [217, 128] width 89 height 6
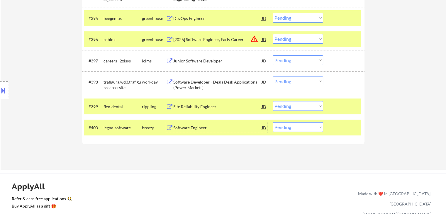
click at [288, 106] on select "Choose an option... Pending Applied Excluded (Questions) Excluded (Expired) Exc…" at bounding box center [298, 106] width 50 height 10
click at [273, 101] on select "Choose an option... Pending Applied Excluded (Questions) Excluded (Expired) Exc…" at bounding box center [298, 106] width 50 height 10
click at [221, 131] on div "Software Engineer, Internal Platform" at bounding box center [217, 128] width 89 height 6
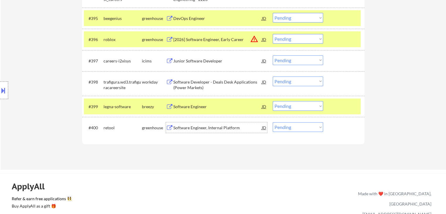
drag, startPoint x: 288, startPoint y: 108, endPoint x: 287, endPoint y: 111, distance: 3.1
click at [287, 109] on select "Choose an option... Pending Applied Excluded (Questions) Excluded (Expired) Exc…" at bounding box center [298, 106] width 50 height 10
click at [273, 101] on select "Choose an option... Pending Applied Excluded (Questions) Excluded (Expired) Exc…" at bounding box center [298, 106] width 50 height 10
drag, startPoint x: 294, startPoint y: 108, endPoint x: 292, endPoint y: 111, distance: 3.2
click at [294, 108] on select "Choose an option... Pending Applied Excluded (Questions) Excluded (Expired) Exc…" at bounding box center [298, 106] width 50 height 10
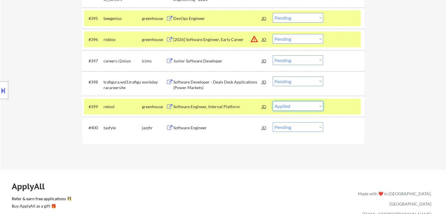
click at [273, 101] on select "Choose an option... Pending Applied Excluded (Questions) Excluded (Expired) Exc…" at bounding box center [298, 106] width 50 height 10
click at [197, 129] on div "Software Engineer" at bounding box center [217, 128] width 89 height 6
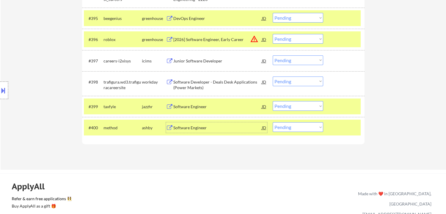
click at [211, 109] on div "Software Engineer" at bounding box center [217, 107] width 89 height 6
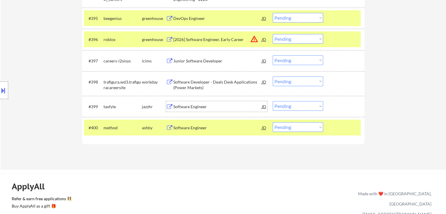
click at [286, 104] on select "Choose an option... Pending Applied Excluded (Questions) Excluded (Expired) Exc…" at bounding box center [298, 106] width 50 height 10
click at [273, 101] on select "Choose an option... Pending Applied Excluded (Questions) Excluded (Expired) Exc…" at bounding box center [298, 106] width 50 height 10
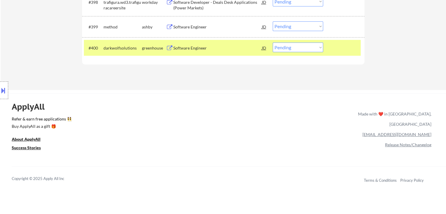
scroll to position [2353, 0]
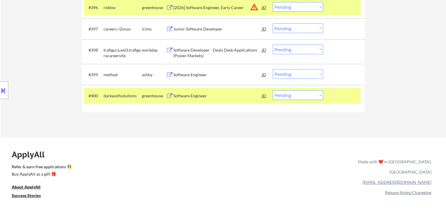
click at [199, 75] on div "Software Engineer" at bounding box center [217, 75] width 89 height 6
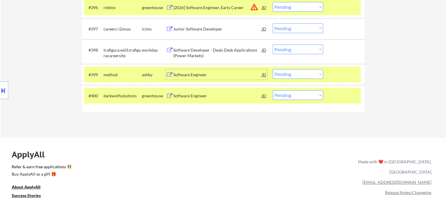
click at [216, 92] on div "Software Engineer" at bounding box center [217, 95] width 89 height 11
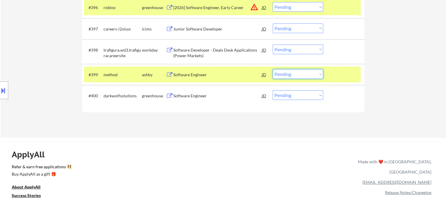
click at [291, 76] on select "Choose an option... Pending Applied Excluded (Questions) Excluded (Expired) Exc…" at bounding box center [298, 74] width 50 height 10
click at [273, 69] on select "Choose an option... Pending Applied Excluded (Questions) Excluded (Expired) Exc…" at bounding box center [298, 74] width 50 height 10
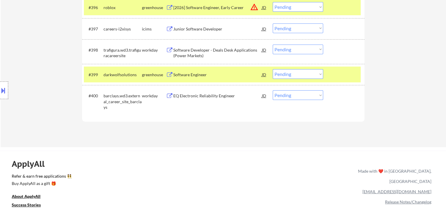
click at [296, 77] on select "Choose an option... Pending Applied Excluded (Questions) Excluded (Expired) Exc…" at bounding box center [298, 74] width 50 height 10
click at [273, 69] on select "Choose an option... Pending Applied Excluded (Questions) Excluded (Expired) Exc…" at bounding box center [298, 74] width 50 height 10
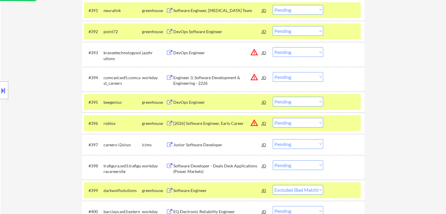
scroll to position [2235, 0]
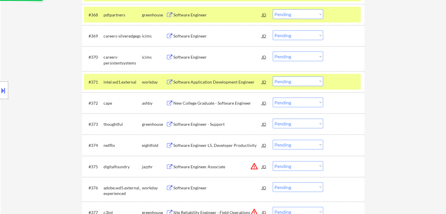
select select ""pending""
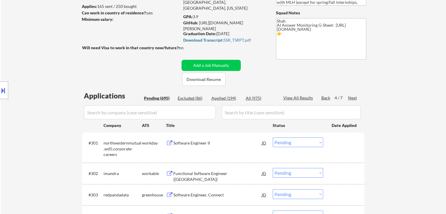
scroll to position [88, 0]
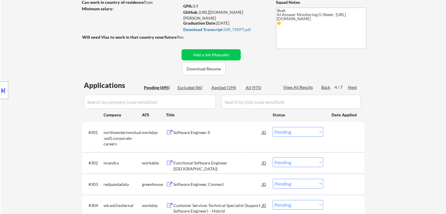
click at [352, 87] on div "Next" at bounding box center [352, 87] width 9 height 6
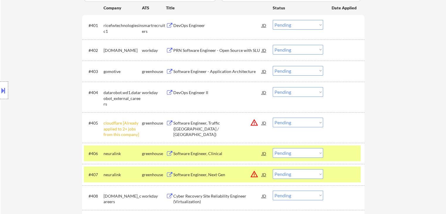
scroll to position [205, 0]
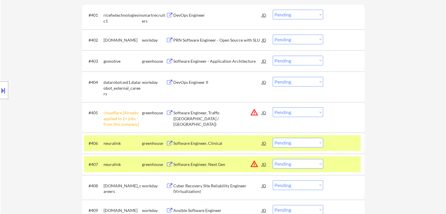
click at [293, 112] on select "Choose an option... Pending Applied Excluded (Questions) Excluded (Expired) Exc…" at bounding box center [298, 112] width 50 height 10
click at [273, 107] on select "Choose an option... Pending Applied Excluded (Questions) Excluded (Expired) Exc…" at bounding box center [298, 112] width 50 height 10
select select ""pending""
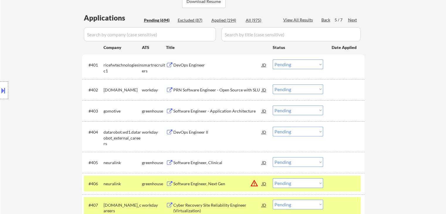
scroll to position [147, 0]
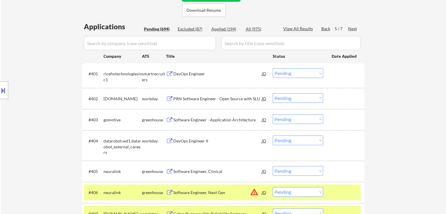
click at [198, 73] on div "DevOps Engineer" at bounding box center [217, 74] width 89 height 6
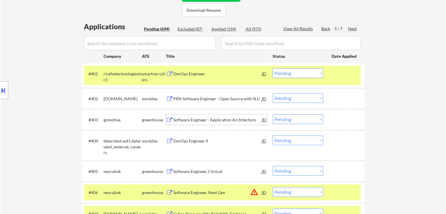
click at [217, 116] on div "Software Engineer - Application Architecture" at bounding box center [217, 119] width 89 height 11
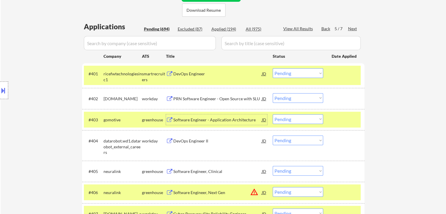
click at [287, 75] on select "Choose an option... Pending Applied Excluded (Questions) Excluded (Expired) Exc…" at bounding box center [298, 73] width 50 height 10
click at [273, 68] on select "Choose an option... Pending Applied Excluded (Questions) Excluded (Expired) Exc…" at bounding box center [298, 73] width 50 height 10
select select ""pending""
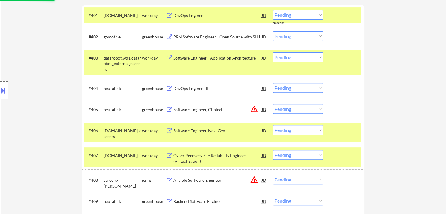
scroll to position [205, 0]
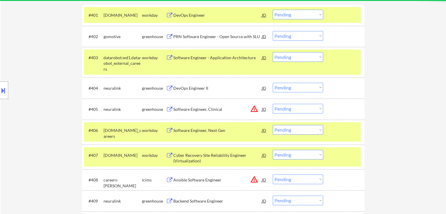
click at [214, 88] on div "DevOps Engineer II" at bounding box center [217, 88] width 89 height 6
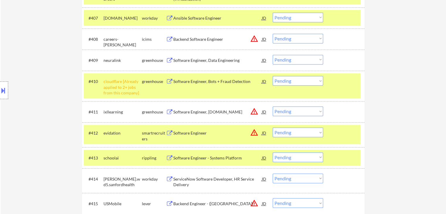
scroll to position [352, 0]
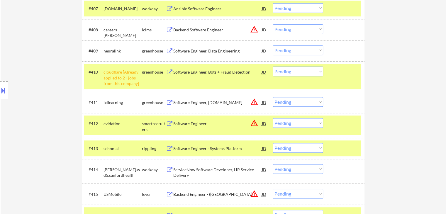
click at [297, 74] on select "Choose an option... Pending Applied Excluded (Questions) Excluded (Expired) Exc…" at bounding box center [298, 72] width 50 height 10
click at [273, 67] on select "Choose an option... Pending Applied Excluded (Questions) Excluded (Expired) Exc…" at bounding box center [298, 72] width 50 height 10
click at [222, 48] on div "Software Engineer, Data Engineering" at bounding box center [217, 51] width 89 height 6
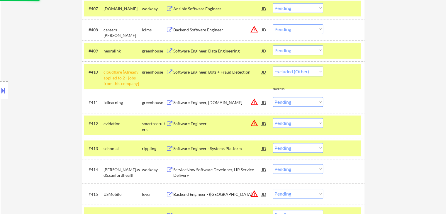
select select ""pending""
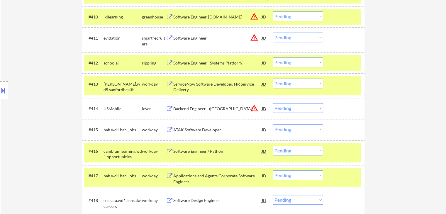
scroll to position [411, 0]
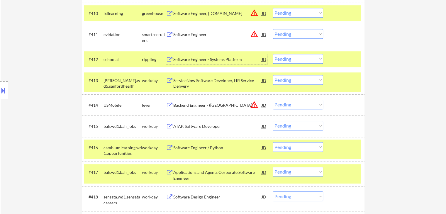
click at [233, 62] on div "Software Engineer - Systems Platform" at bounding box center [217, 60] width 89 height 6
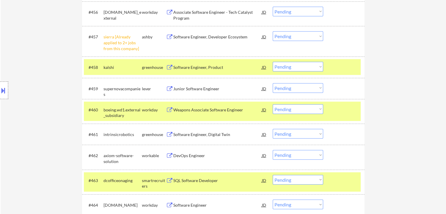
scroll to position [1437, 0]
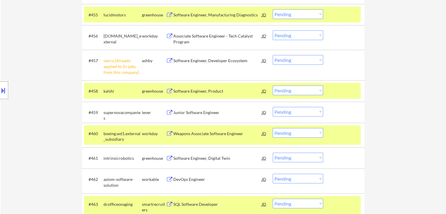
click at [300, 59] on select "Choose an option... Pending Applied Excluded (Questions) Excluded (Expired) Exc…" at bounding box center [298, 60] width 50 height 10
click at [273, 55] on select "Choose an option... Pending Applied Excluded (Questions) Excluded (Expired) Exc…" at bounding box center [298, 60] width 50 height 10
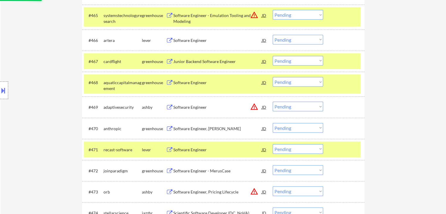
select select ""pending""
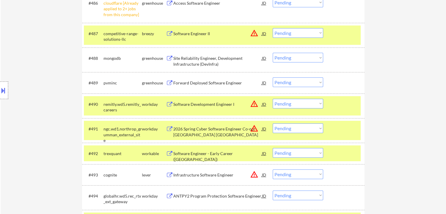
scroll to position [2112, 0]
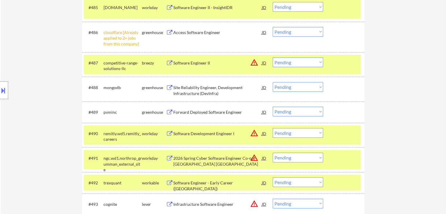
click at [294, 30] on select "Choose an option... Pending Applied Excluded (Questions) Excluded (Expired) Exc…" at bounding box center [298, 32] width 50 height 10
click at [273, 27] on select "Choose an option... Pending Applied Excluded (Questions) Excluded (Expired) Exc…" at bounding box center [298, 32] width 50 height 10
select select ""pending""
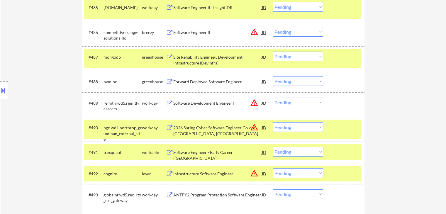
click at [225, 60] on div "Site Reliability Engineer, Development Infrastructure (DevInfra)" at bounding box center [217, 59] width 89 height 11
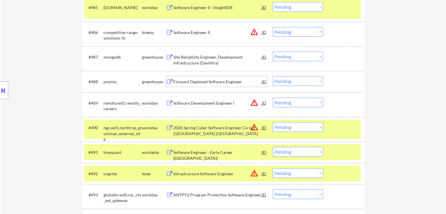
click at [216, 81] on div "Forward Deployed Software Engineer" at bounding box center [217, 82] width 89 height 6
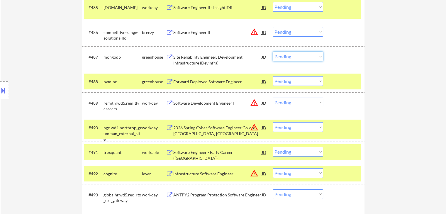
drag, startPoint x: 283, startPoint y: 57, endPoint x: 284, endPoint y: 61, distance: 3.6
click at [283, 57] on select "Choose an option... Pending Applied Excluded (Questions) Excluded (Expired) Exc…" at bounding box center [298, 57] width 50 height 10
click at [273, 52] on select "Choose an option... Pending Applied Excluded (Questions) Excluded (Expired) Exc…" at bounding box center [298, 57] width 50 height 10
select select ""pending""
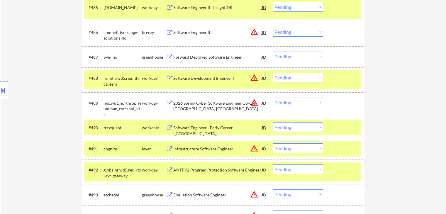
click at [235, 126] on div "Software Engineer - Early Career ([GEOGRAPHIC_DATA])" at bounding box center [217, 130] width 89 height 11
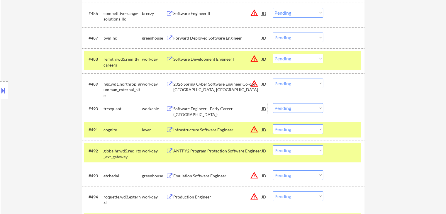
scroll to position [2141, 0]
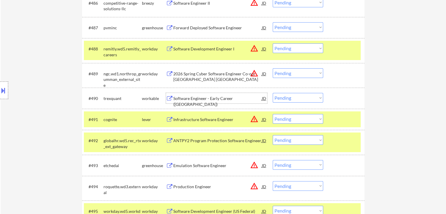
click at [289, 97] on select "Choose an option... Pending Applied Excluded (Questions) Excluded (Expired) Exc…" at bounding box center [298, 98] width 50 height 10
click at [273, 93] on select "Choose an option... Pending Applied Excluded (Questions) Excluded (Expired) Exc…" at bounding box center [298, 98] width 50 height 10
select select ""pending""
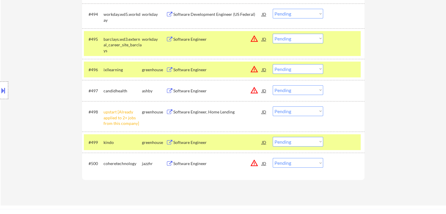
scroll to position [2347, 0]
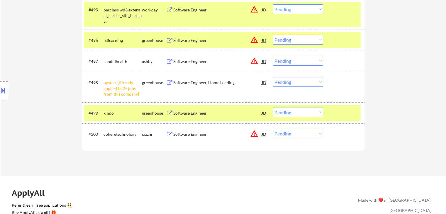
click at [294, 81] on select "Choose an option... Pending Applied Excluded (Questions) Excluded (Expired) Exc…" at bounding box center [298, 82] width 50 height 10
click at [273, 77] on select "Choose an option... Pending Applied Excluded (Questions) Excluded (Expired) Exc…" at bounding box center [298, 82] width 50 height 10
select select ""pending""
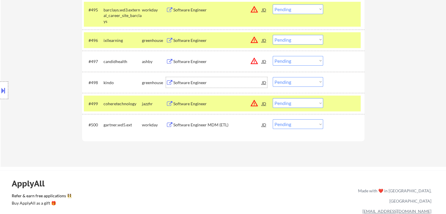
click at [203, 81] on div "Software Engineer" at bounding box center [217, 83] width 89 height 6
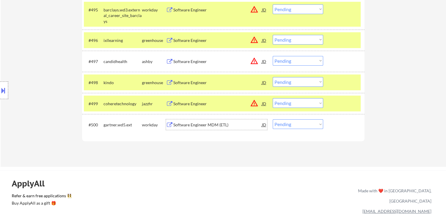
click at [214, 127] on div "Software Engineer MDM (ETL)" at bounding box center [217, 125] width 89 height 6
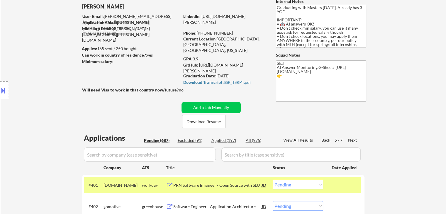
scroll to position [88, 0]
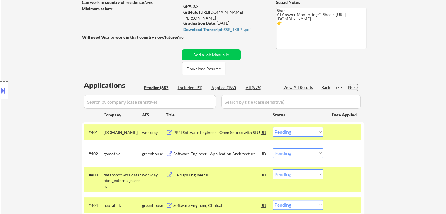
click at [353, 87] on div "Next" at bounding box center [352, 87] width 9 height 6
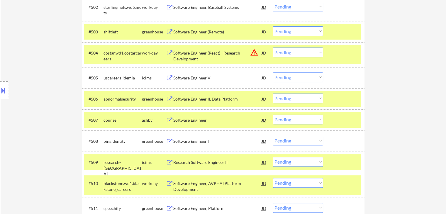
scroll to position [264, 0]
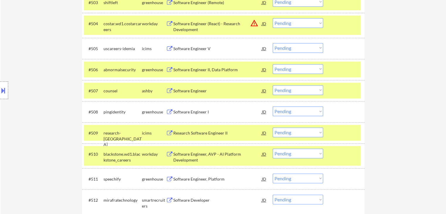
click at [222, 69] on div "Software Engineer II, Data Platform" at bounding box center [217, 70] width 89 height 6
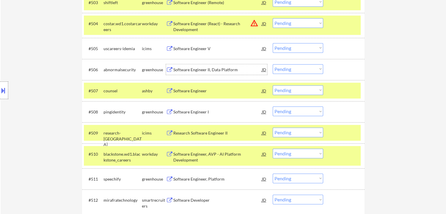
click at [212, 94] on div "Software Engineer" at bounding box center [217, 90] width 89 height 11
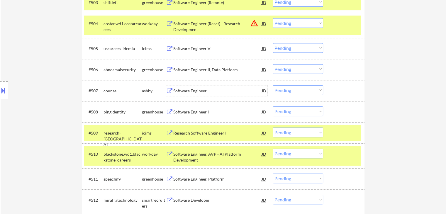
drag, startPoint x: 298, startPoint y: 66, endPoint x: 291, endPoint y: 72, distance: 9.8
click at [298, 66] on select "Choose an option... Pending Applied Excluded (Questions) Excluded (Expired) Exc…" at bounding box center [298, 69] width 50 height 10
click at [273, 64] on select "Choose an option... Pending Applied Excluded (Questions) Excluded (Expired) Exc…" at bounding box center [298, 69] width 50 height 10
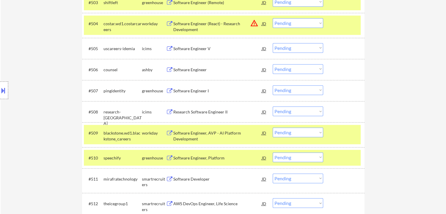
click at [206, 89] on div "Software Engineer I" at bounding box center [217, 91] width 89 height 6
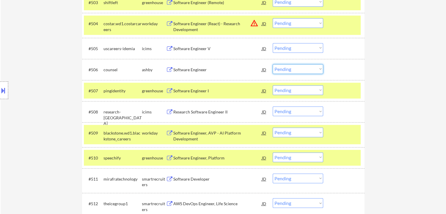
click at [293, 68] on select "Choose an option... Pending Applied Excluded (Questions) Excluded (Expired) Exc…" at bounding box center [298, 69] width 50 height 10
click at [273, 64] on select "Choose an option... Pending Applied Excluded (Questions) Excluded (Expired) Exc…" at bounding box center [298, 69] width 50 height 10
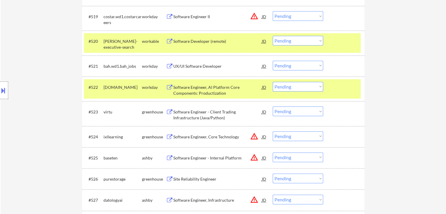
scroll to position [226, 0]
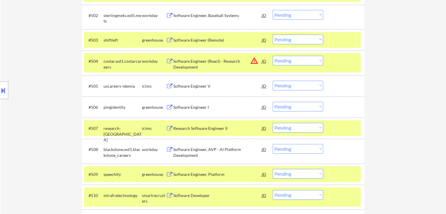
click at [291, 108] on select "Choose an option... Pending Applied Excluded (Questions) Excluded (Expired) Exc…" at bounding box center [298, 107] width 50 height 10
click at [273, 102] on select "Choose an option... Pending Applied Excluded (Questions) Excluded (Expired) Exc…" at bounding box center [298, 107] width 50 height 10
select select ""pending""
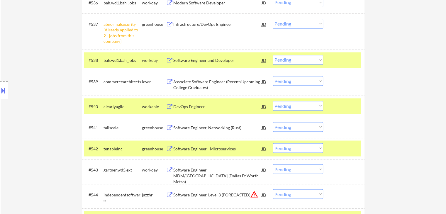
scroll to position [997, 0]
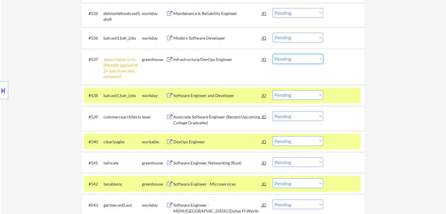
drag, startPoint x: 298, startPoint y: 59, endPoint x: 298, endPoint y: 62, distance: 3.5
click at [298, 59] on select "Choose an option... Pending Applied Excluded (Questions) Excluded (Expired) Exc…" at bounding box center [298, 59] width 50 height 10
click at [273, 54] on select "Choose an option... Pending Applied Excluded (Questions) Excluded (Expired) Exc…" at bounding box center [298, 59] width 50 height 10
select select ""pending""
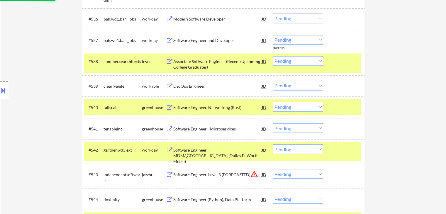
scroll to position [1027, 0]
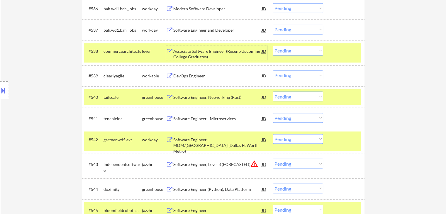
click at [229, 53] on div "Associate Software Engineer (Recent/Upcoming College Graduates)" at bounding box center [217, 53] width 89 height 11
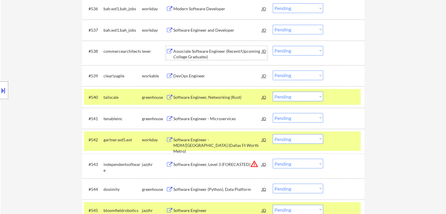
click at [219, 79] on div "DevOps Engineer" at bounding box center [217, 75] width 89 height 11
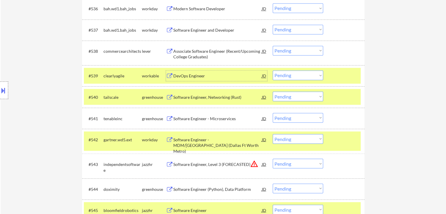
drag, startPoint x: 286, startPoint y: 51, endPoint x: 285, endPoint y: 55, distance: 3.3
click at [286, 51] on select "Choose an option... Pending Applied Excluded (Questions) Excluded (Expired) Exc…" at bounding box center [298, 51] width 50 height 10
click at [273, 46] on select "Choose an option... Pending Applied Excluded (Questions) Excluded (Expired) Exc…" at bounding box center [298, 51] width 50 height 10
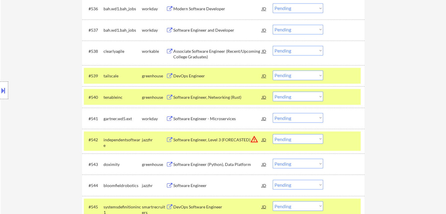
click at [225, 74] on div "DevOps Engineer" at bounding box center [217, 76] width 89 height 6
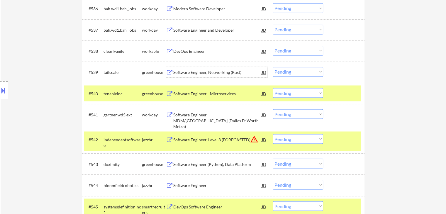
drag, startPoint x: 286, startPoint y: 50, endPoint x: 285, endPoint y: 53, distance: 3.2
click at [285, 50] on select "Choose an option... Pending Applied Excluded (Questions) Excluded (Expired) Exc…" at bounding box center [298, 51] width 50 height 10
click at [273, 46] on select "Choose an option... Pending Applied Excluded (Questions) Excluded (Expired) Exc…" at bounding box center [298, 51] width 50 height 10
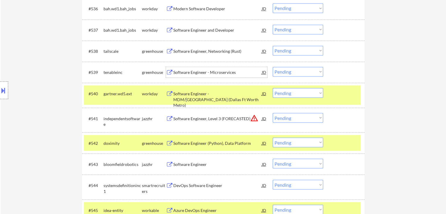
click at [214, 68] on div "Software Engineer - Microservices" at bounding box center [217, 72] width 89 height 11
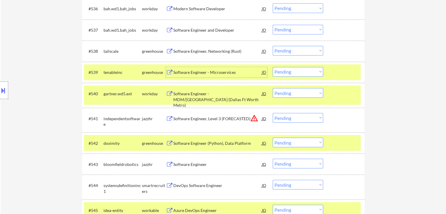
click at [289, 53] on select "Choose an option... Pending Applied Excluded (Questions) Excluded (Expired) Exc…" at bounding box center [298, 51] width 50 height 10
click at [273, 46] on select "Choose an option... Pending Applied Excluded (Questions) Excluded (Expired) Exc…" at bounding box center [298, 51] width 50 height 10
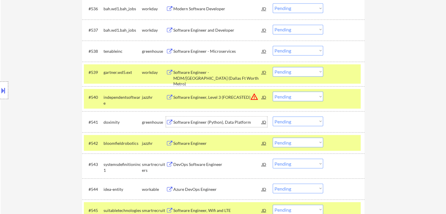
click at [239, 122] on div "Software Engineer (Python), Data Platform" at bounding box center [217, 122] width 89 height 6
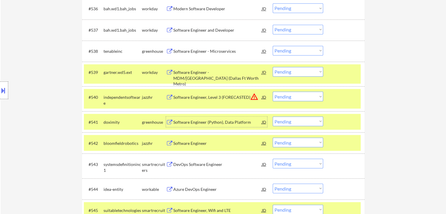
click at [296, 53] on select "Choose an option... Pending Applied Excluded (Questions) Excluded (Expired) Exc…" at bounding box center [298, 51] width 50 height 10
click at [273, 46] on select "Choose an option... Pending Applied Excluded (Questions) Excluded (Expired) Exc…" at bounding box center [298, 51] width 50 height 10
select select ""pending""
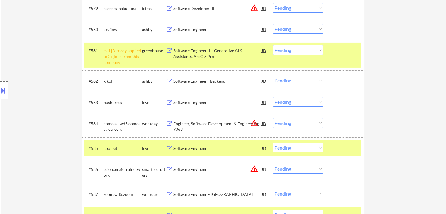
scroll to position [2024, 0]
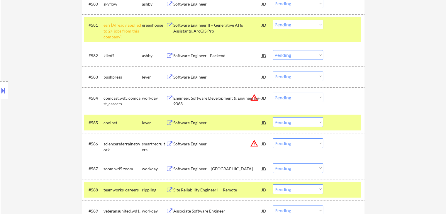
drag, startPoint x: 297, startPoint y: 24, endPoint x: 295, endPoint y: 28, distance: 4.1
click at [297, 24] on select "Choose an option... Pending Applied Excluded (Questions) Excluded (Expired) Exc…" at bounding box center [298, 25] width 50 height 10
click at [273, 20] on select "Choose an option... Pending Applied Excluded (Questions) Excluded (Expired) Exc…" at bounding box center [298, 25] width 50 height 10
click at [221, 57] on div "Software Engineer - Backend" at bounding box center [217, 56] width 89 height 6
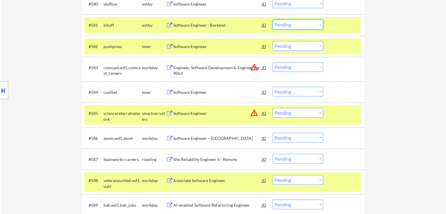
click at [285, 22] on select "Choose an option... Pending Applied Excluded (Questions) Excluded (Expired) Exc…" at bounding box center [298, 25] width 50 height 10
click at [273, 20] on select "Choose an option... Pending Applied Excluded (Questions) Excluded (Expired) Exc…" at bounding box center [298, 25] width 50 height 10
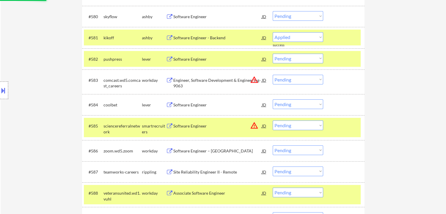
scroll to position [1907, 0]
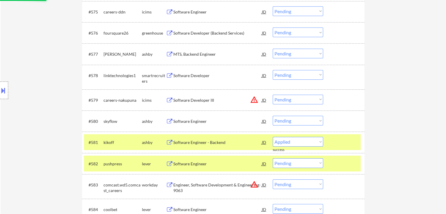
select select ""pending""
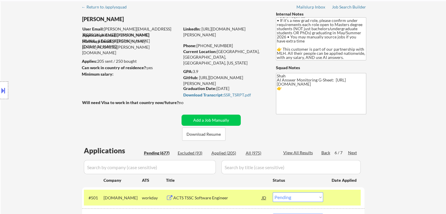
scroll to position [88, 0]
